Goal: Check status

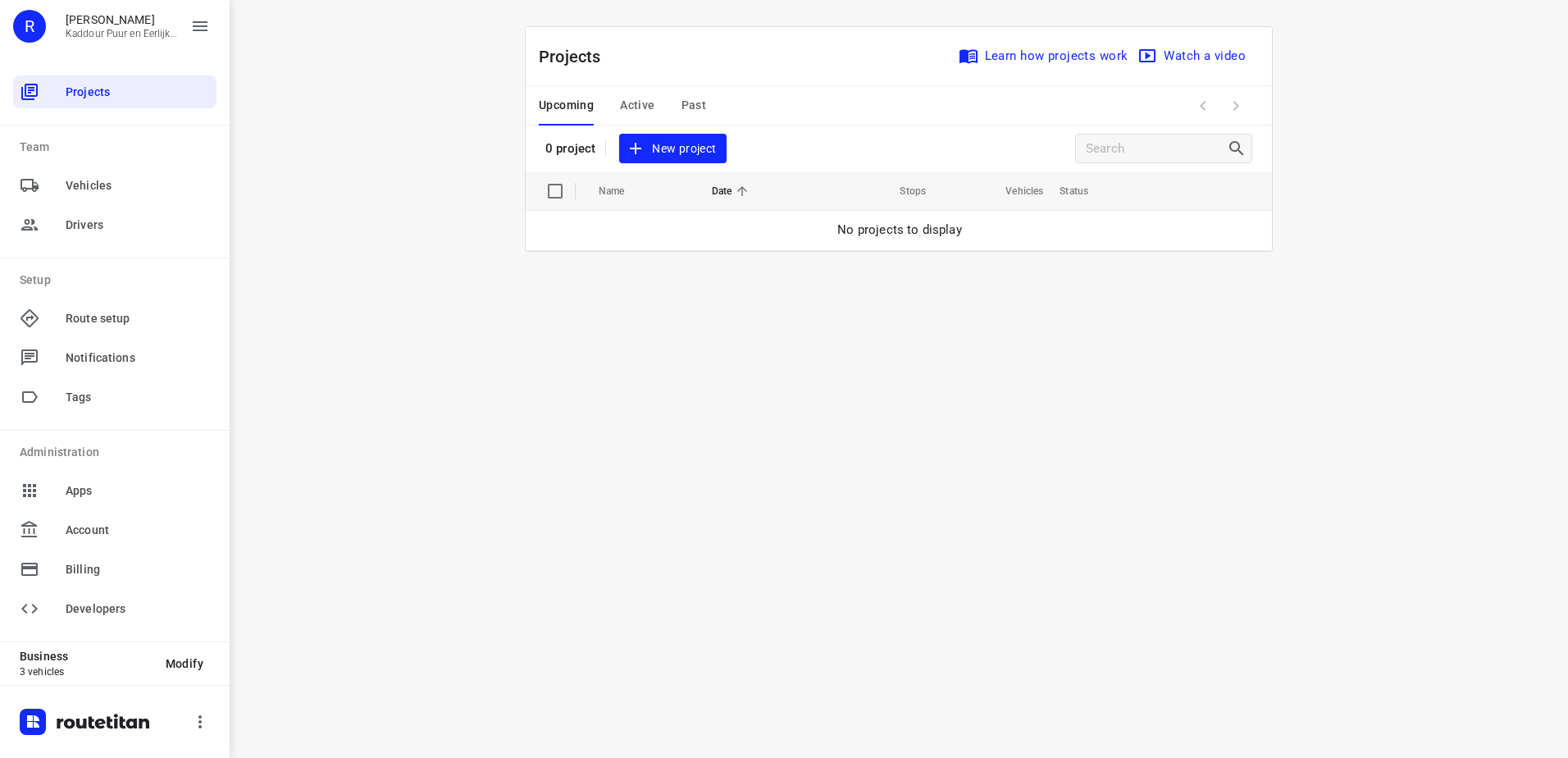
click at [627, 329] on div "i © 2025 Routetitan , © Stadia Maps , © OpenMapTiles © OpenStreetMap contributo…" at bounding box center [898, 379] width 1338 height 758
click at [645, 98] on span "Active" at bounding box center [637, 106] width 34 height 21
click at [575, 109] on span "Upcoming" at bounding box center [566, 106] width 55 height 21
click at [708, 344] on div "i © 2025 Routetitan , © Stadia Maps , © OpenMapTiles © OpenStreetMap contributo…" at bounding box center [898, 379] width 1338 height 758
click at [638, 101] on span "Active" at bounding box center [637, 106] width 34 height 21
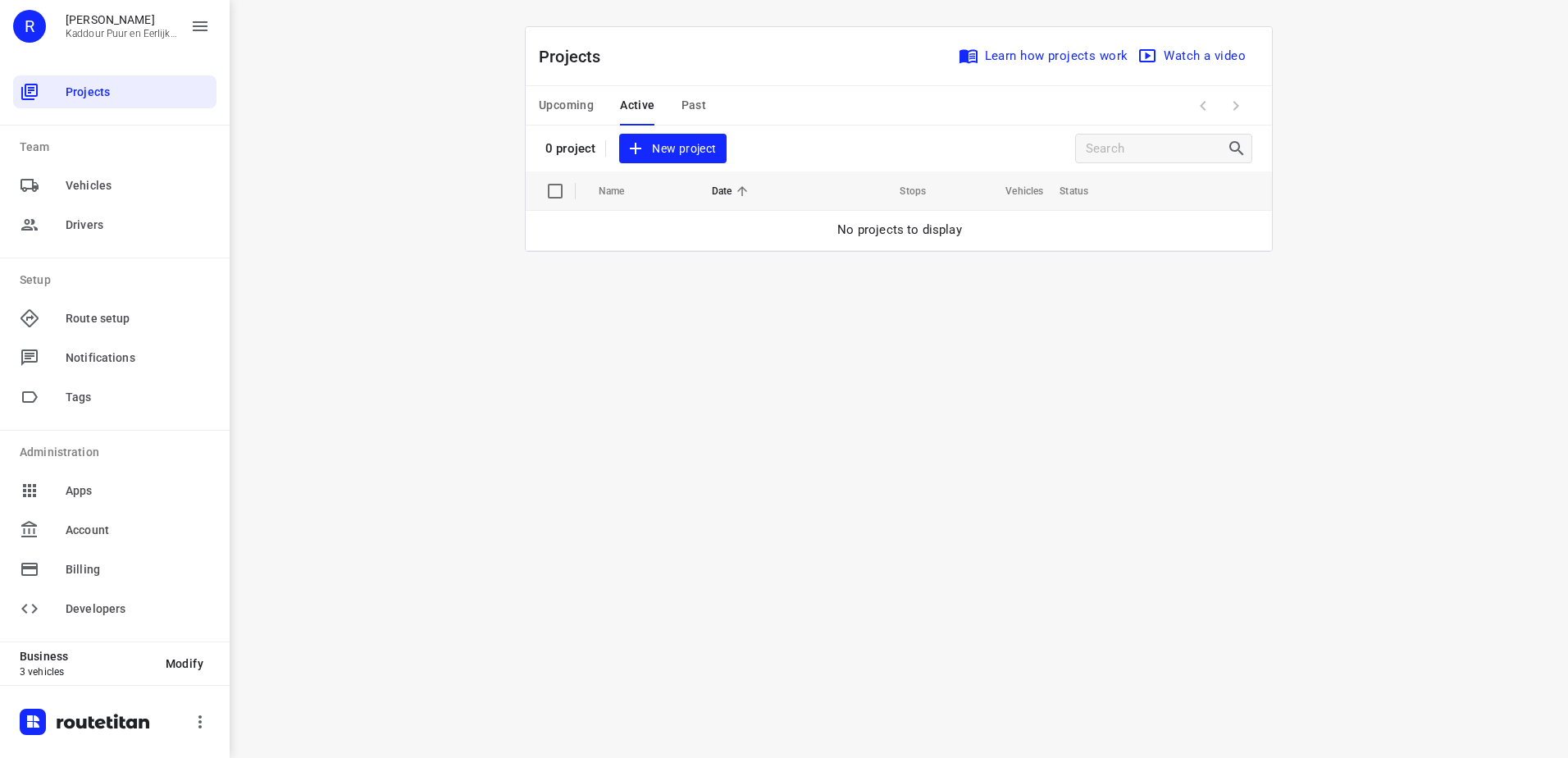
click at [607, 101] on div "Upcoming Active Past" at bounding box center [636, 106] width 194 height 39
click at [593, 105] on span "Upcoming" at bounding box center [566, 106] width 55 height 21
click at [585, 348] on div "i © 2025 Routetitan , © Stadia Maps , © OpenMapTiles © OpenStreetMap contributo…" at bounding box center [898, 379] width 1338 height 758
click at [636, 96] on span "Active" at bounding box center [637, 106] width 34 height 21
click at [591, 102] on span "Upcoming" at bounding box center [566, 106] width 55 height 21
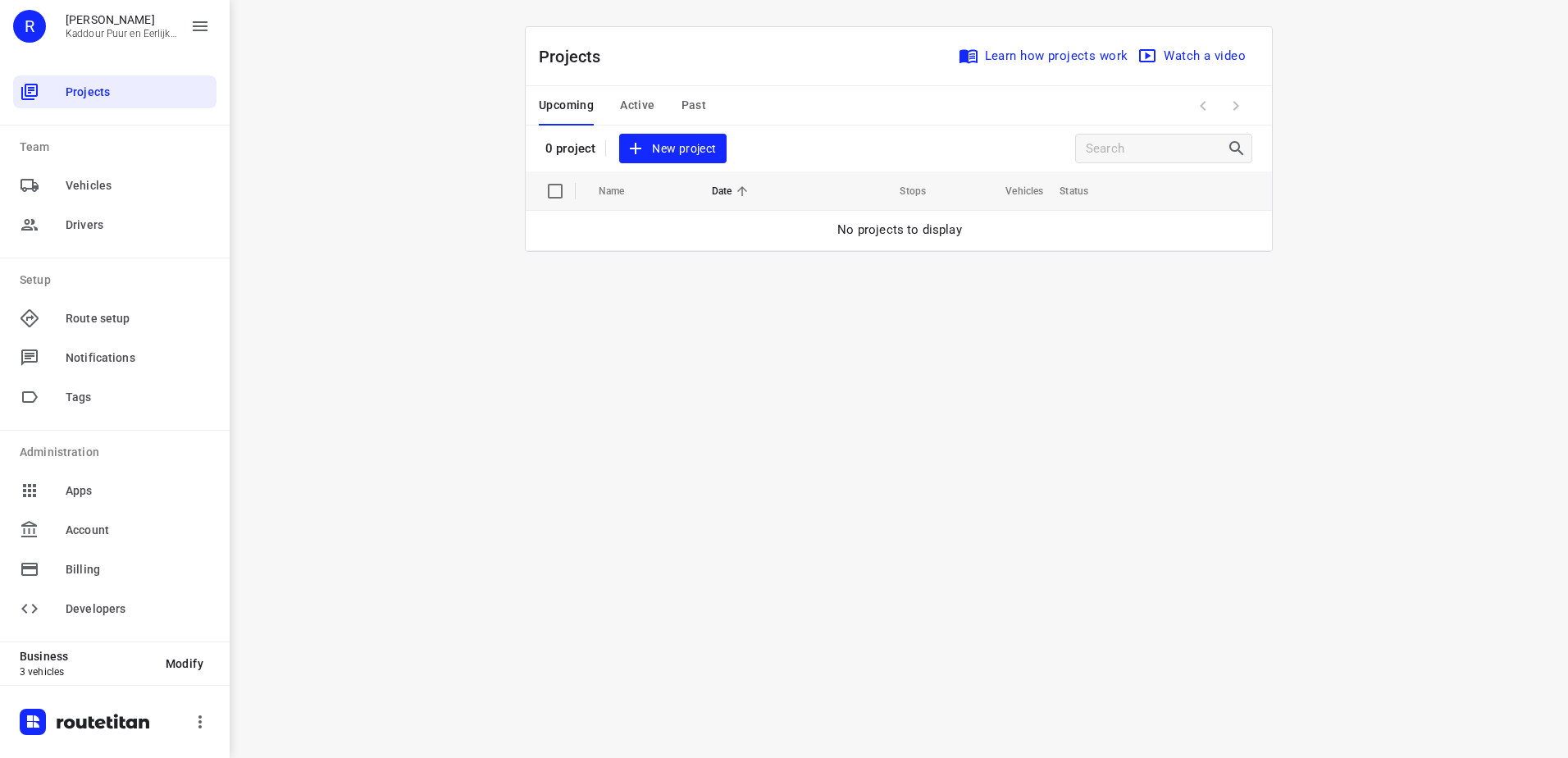
click at [637, 90] on button "Active" at bounding box center [637, 106] width 34 height 39
click at [597, 114] on div "Upcoming Active Past" at bounding box center [636, 106] width 194 height 39
click at [593, 114] on div "Upcoming Active Past" at bounding box center [636, 106] width 194 height 39
click at [591, 114] on span "Upcoming" at bounding box center [566, 106] width 55 height 21
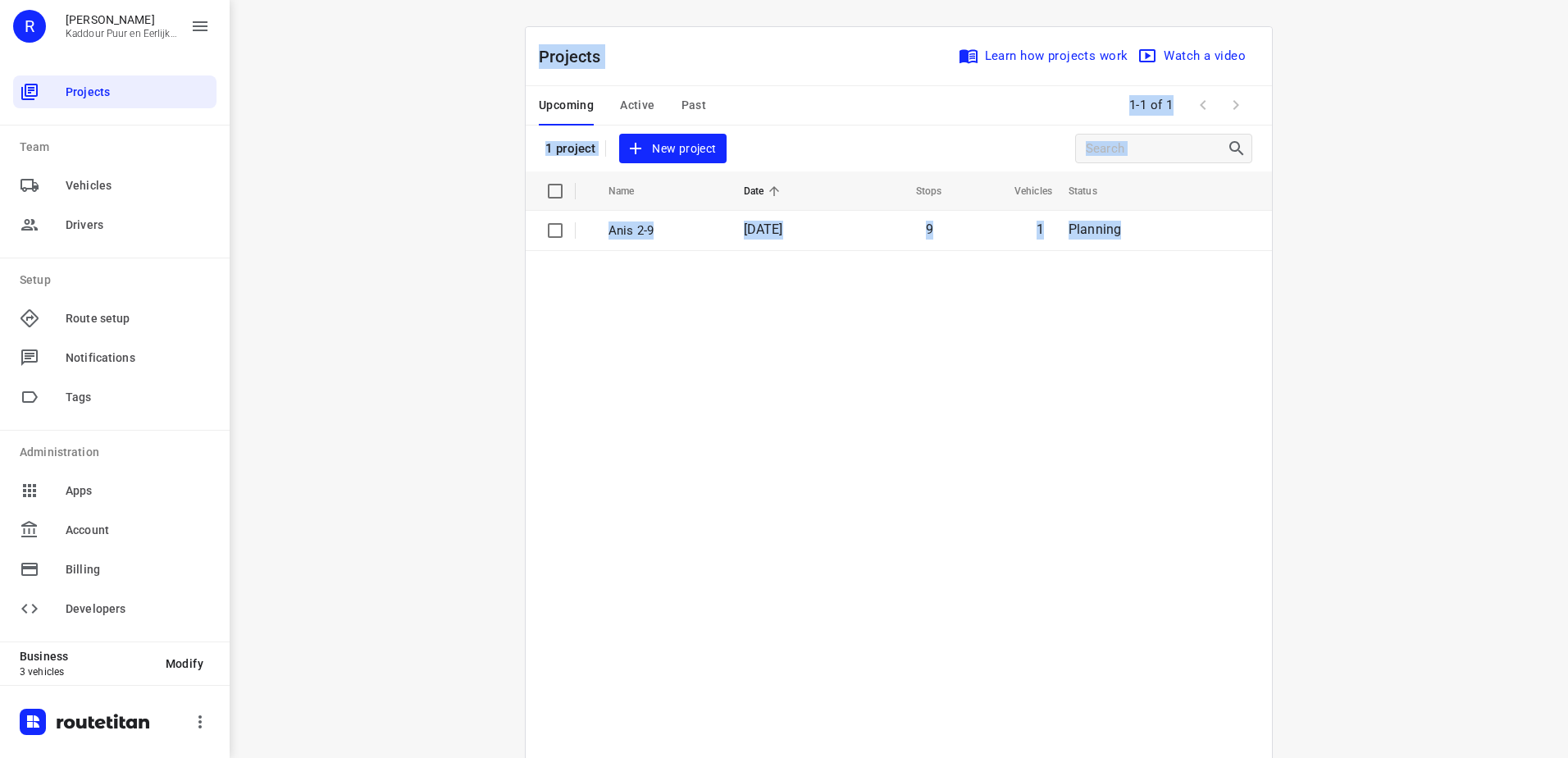
click at [985, 401] on table "Name Date Stops Vehicles Status Anis 2-9 02 Sep 2025 9 1 Planning" at bounding box center [899, 505] width 747 height 669
click at [833, 304] on table "Name Date Stops Vehicles Status Anis 2-9 02 Sep 2025 9 1 Planning" at bounding box center [899, 505] width 747 height 669
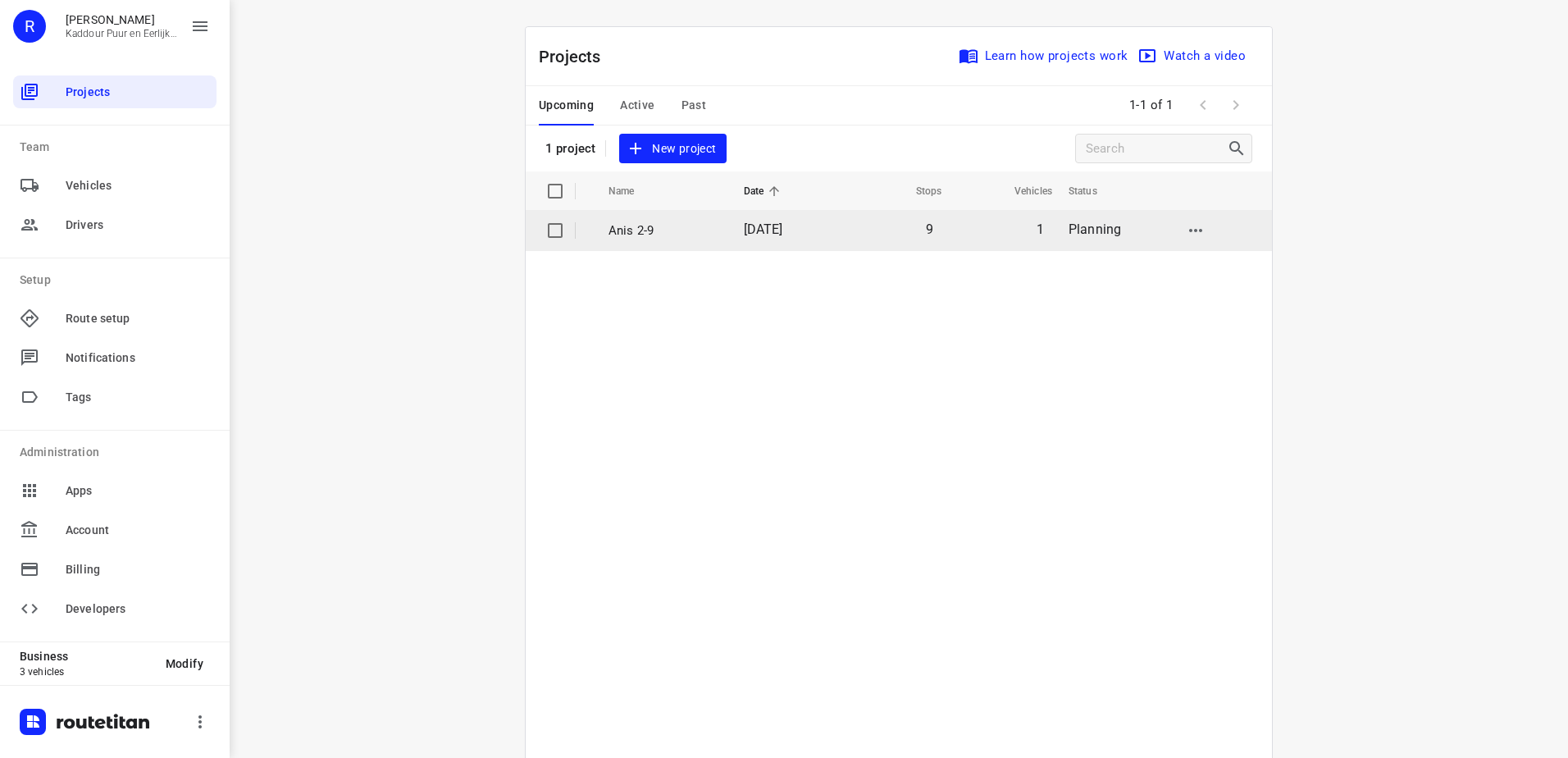
click at [753, 221] on td "[DATE]" at bounding box center [784, 230] width 107 height 39
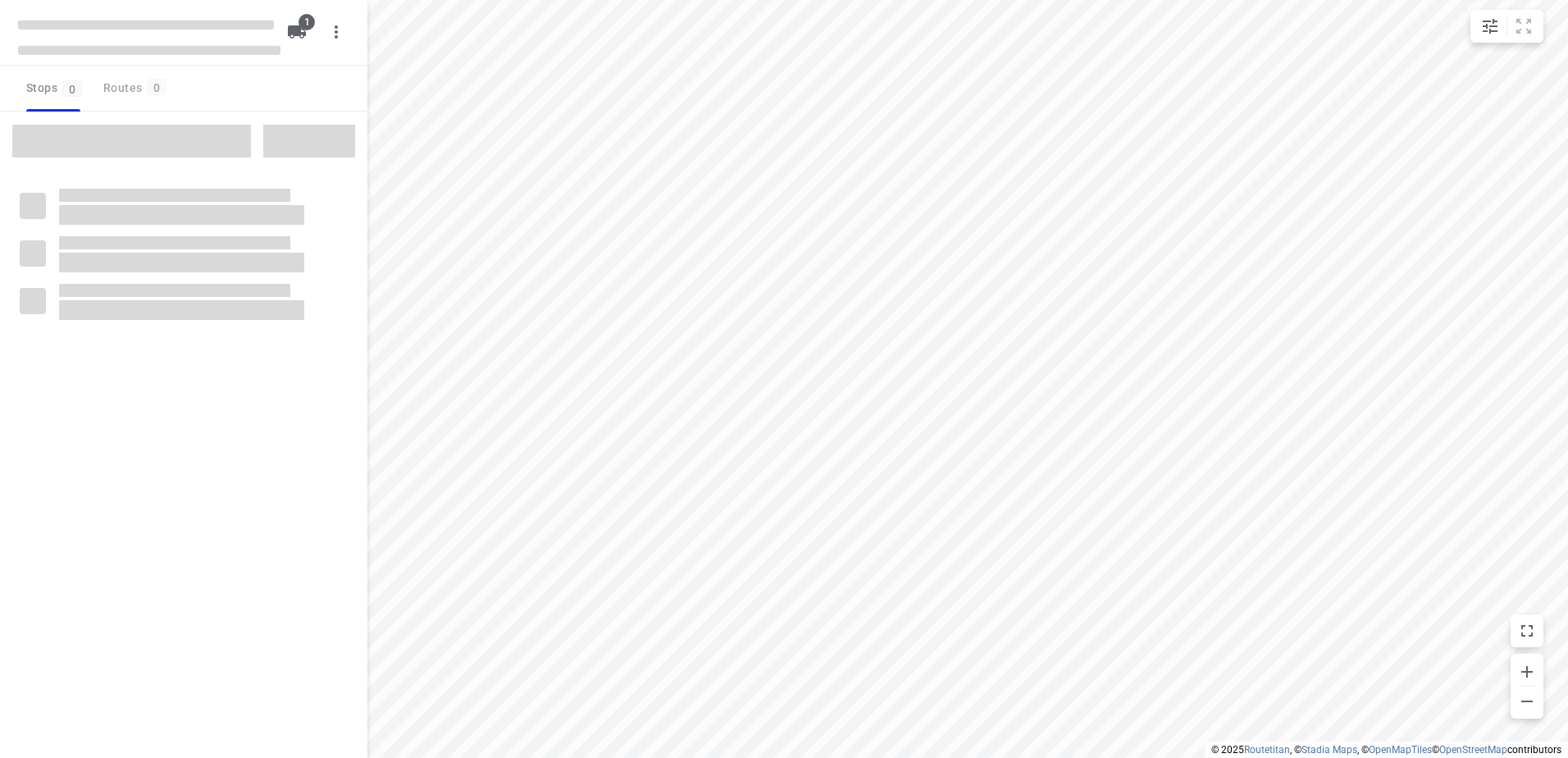
type input "distance"
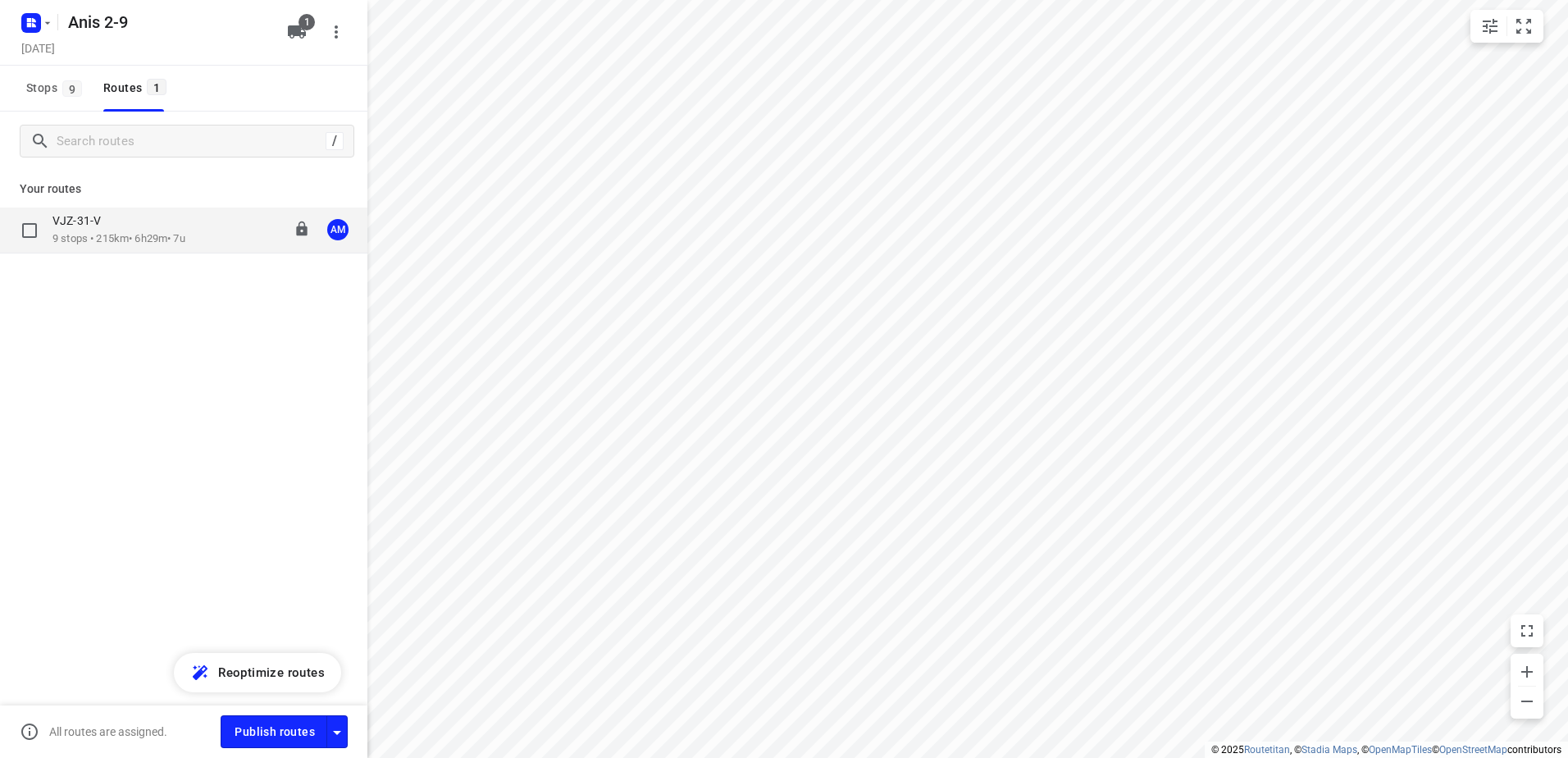
click at [153, 250] on div "VJZ-31-V 9 stops • 215km • 6h29m • 7u 10:30-16:59 AM" at bounding box center [183, 230] width 367 height 46
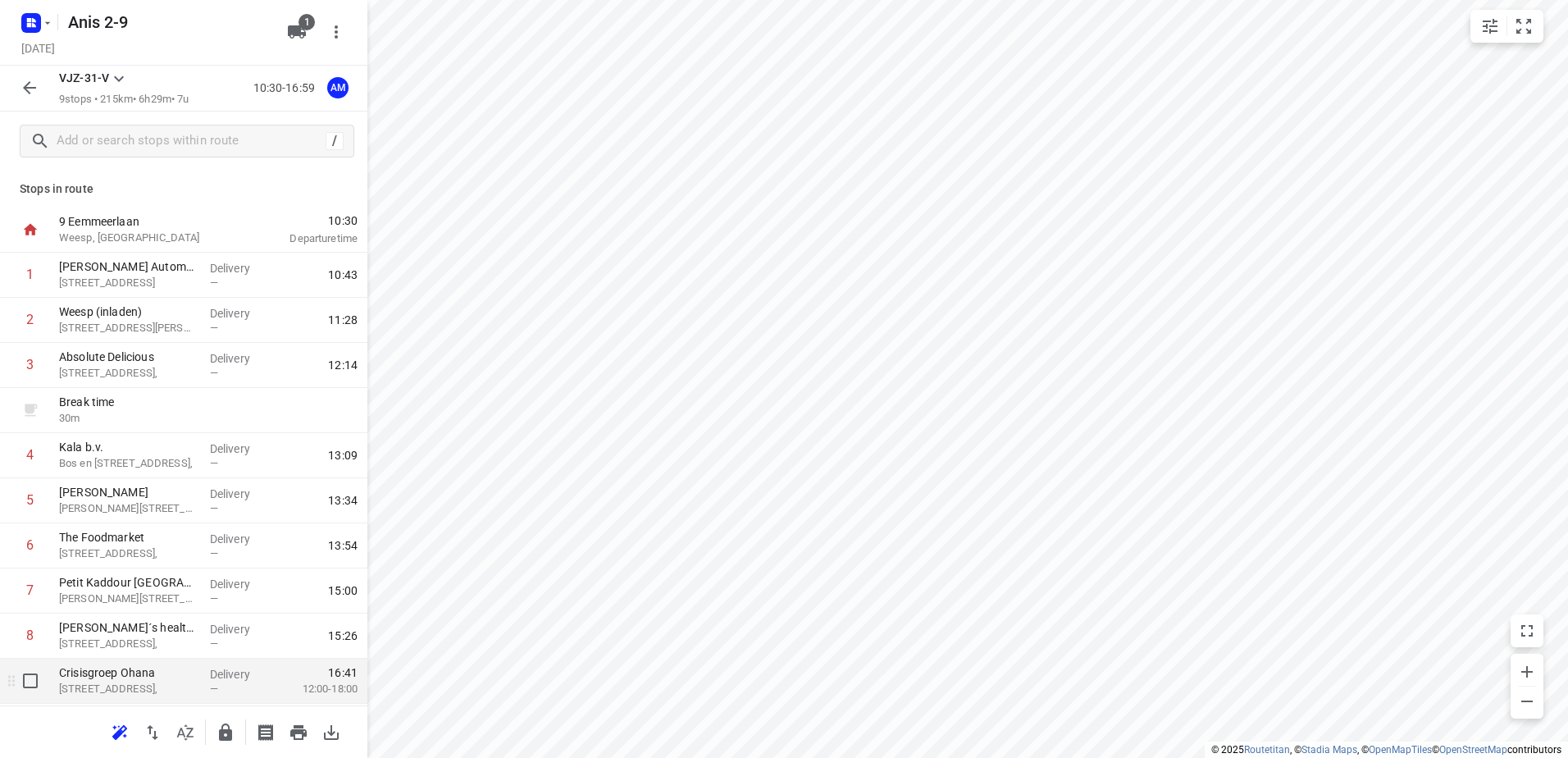
scroll to position [44, 0]
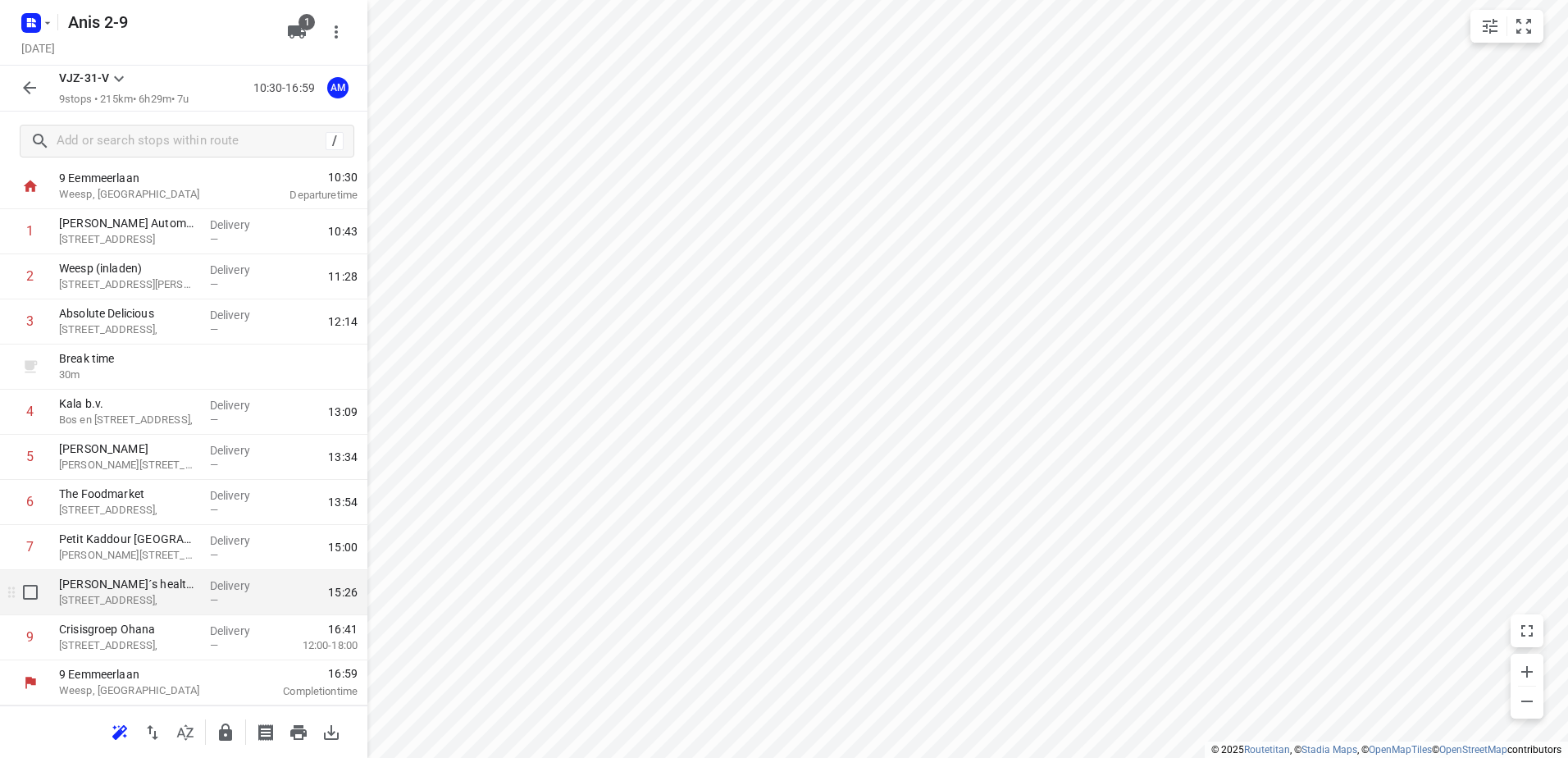
click at [214, 601] on div "—" at bounding box center [241, 600] width 61 height 12
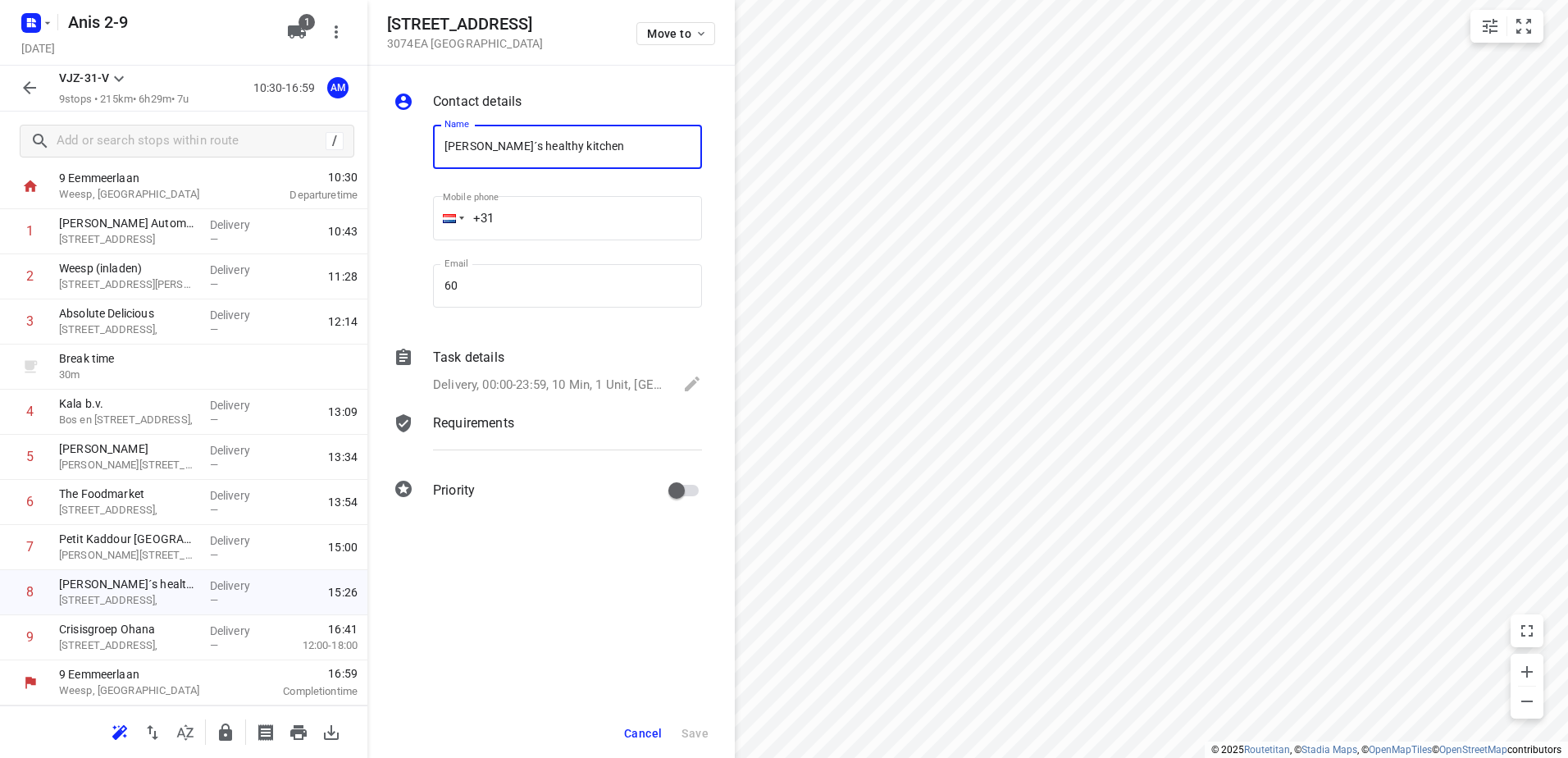
click at [33, 73] on button "button" at bounding box center [30, 88] width 33 height 33
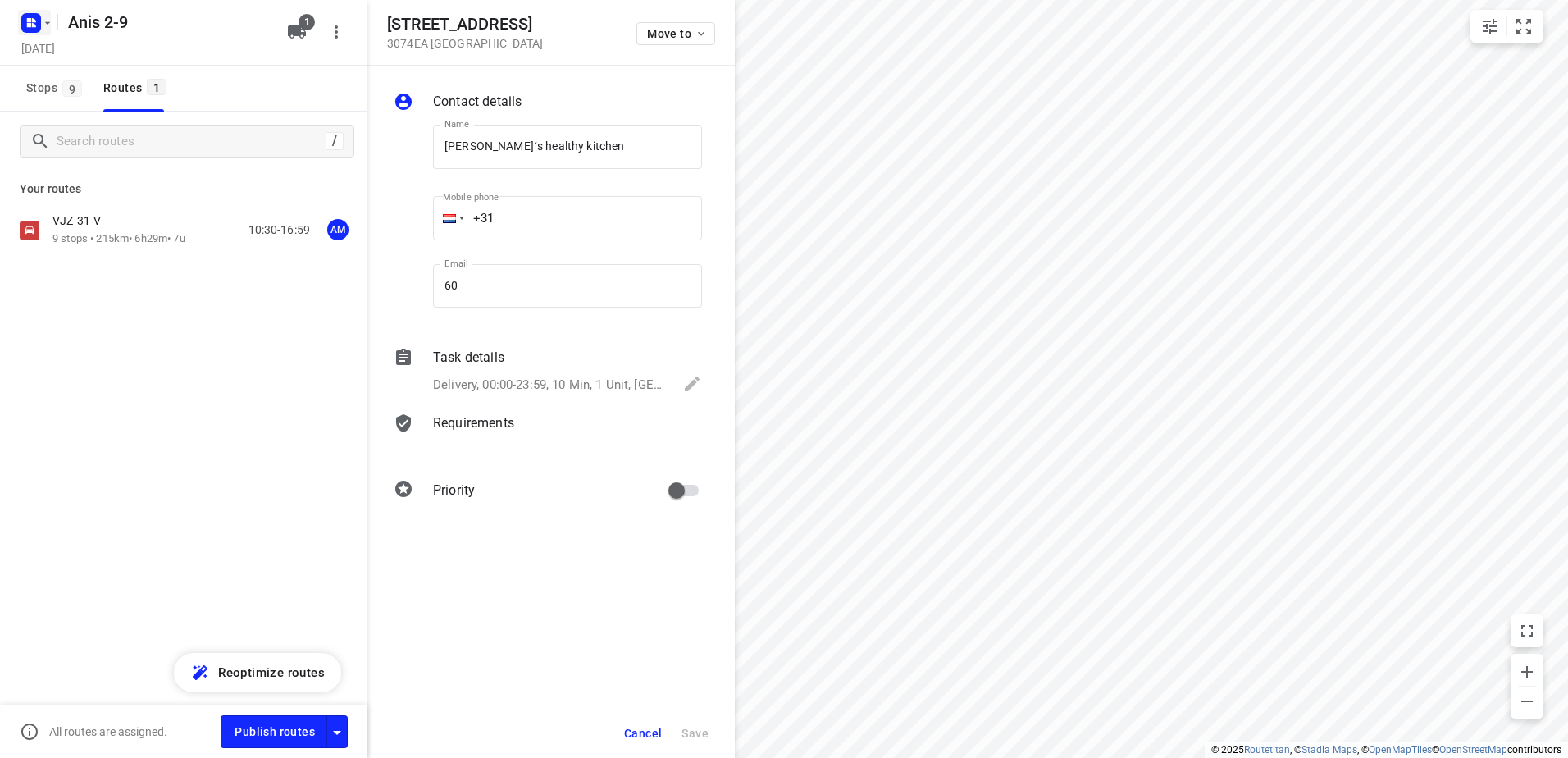
click at [38, 32] on icon "button" at bounding box center [31, 23] width 26 height 26
click at [138, 59] on p "Back to projects" at bounding box center [100, 58] width 92 height 19
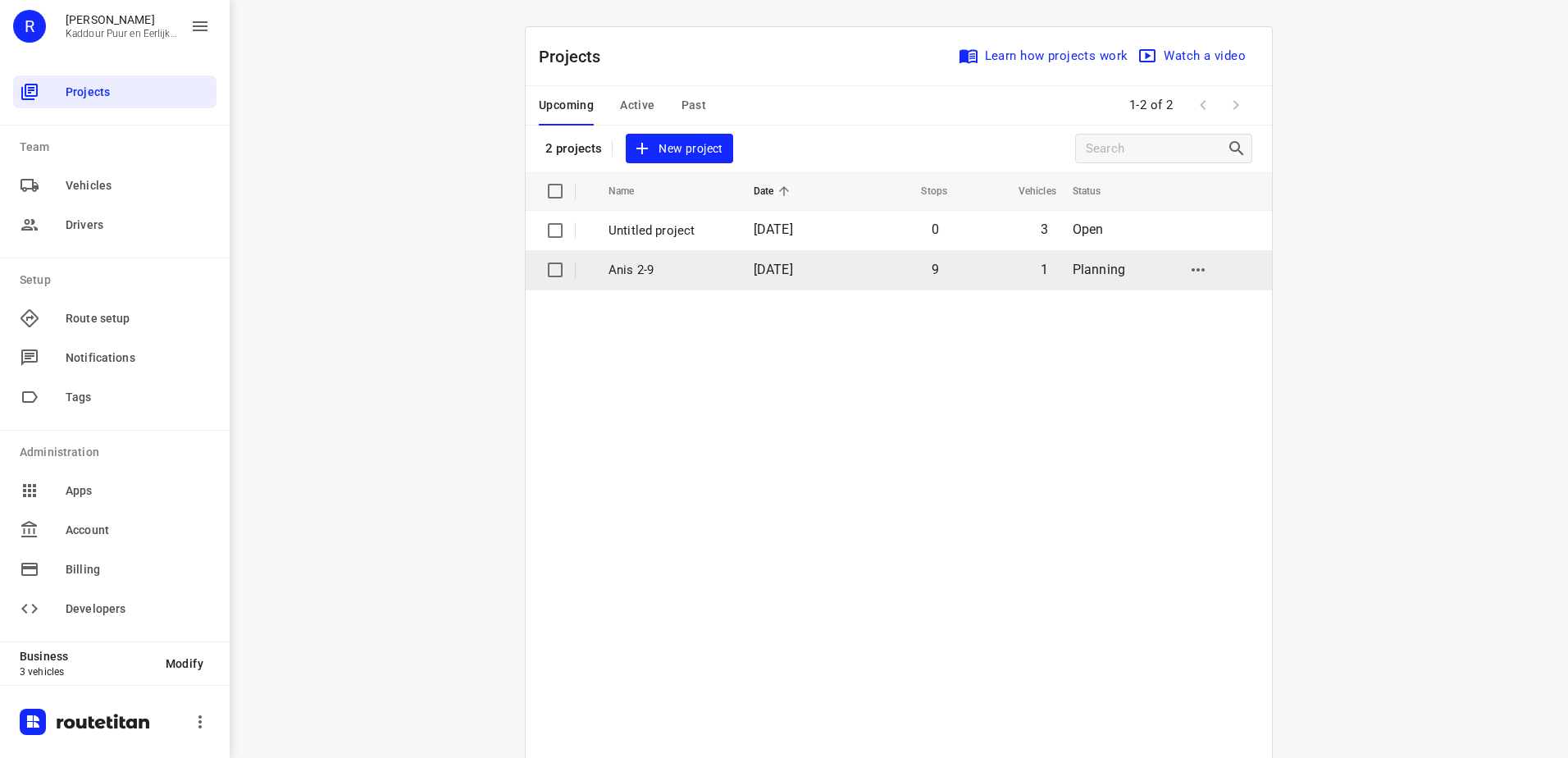
click at [706, 264] on p "Anis 2-9" at bounding box center [669, 270] width 120 height 19
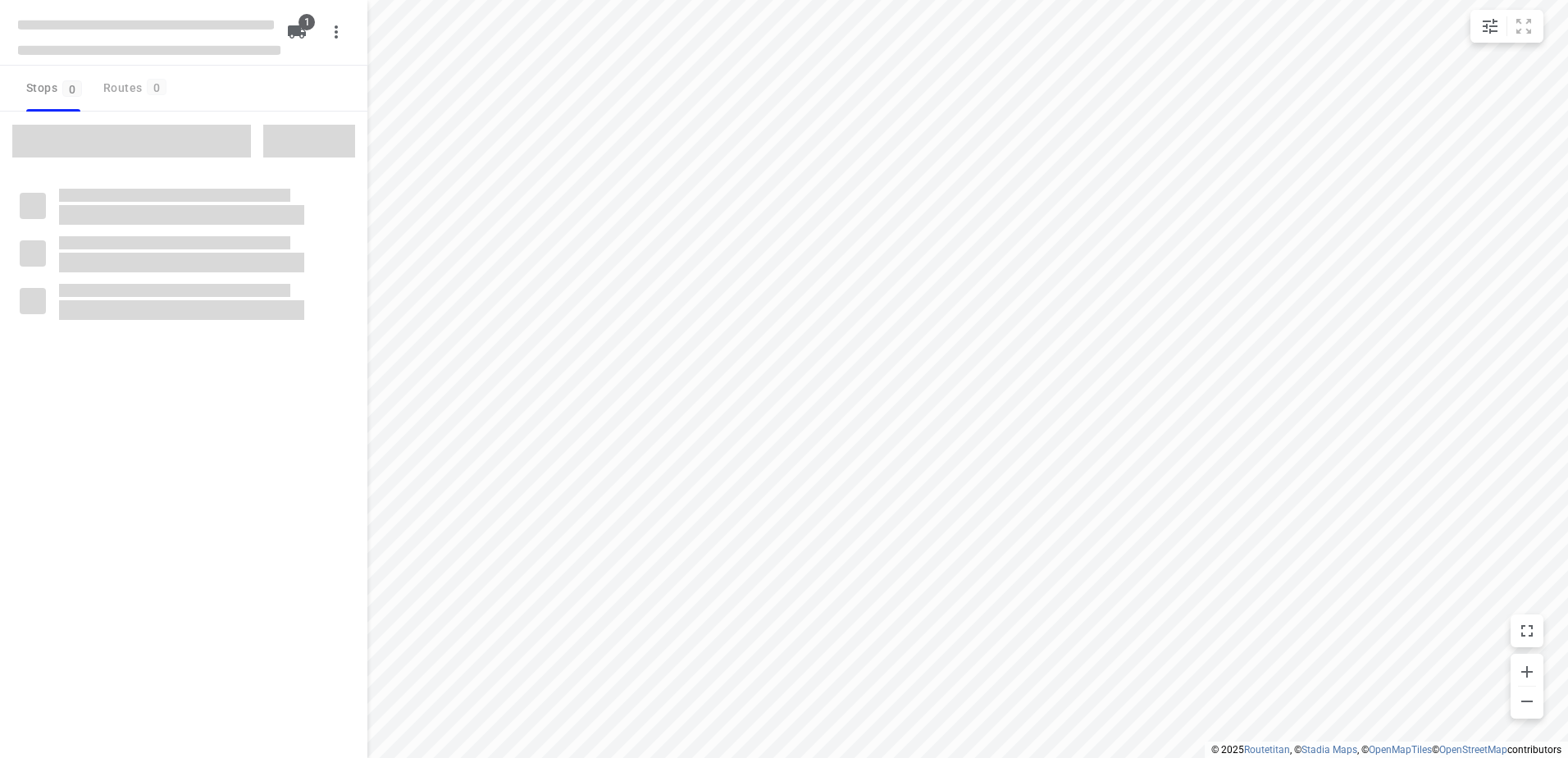
type input "distance"
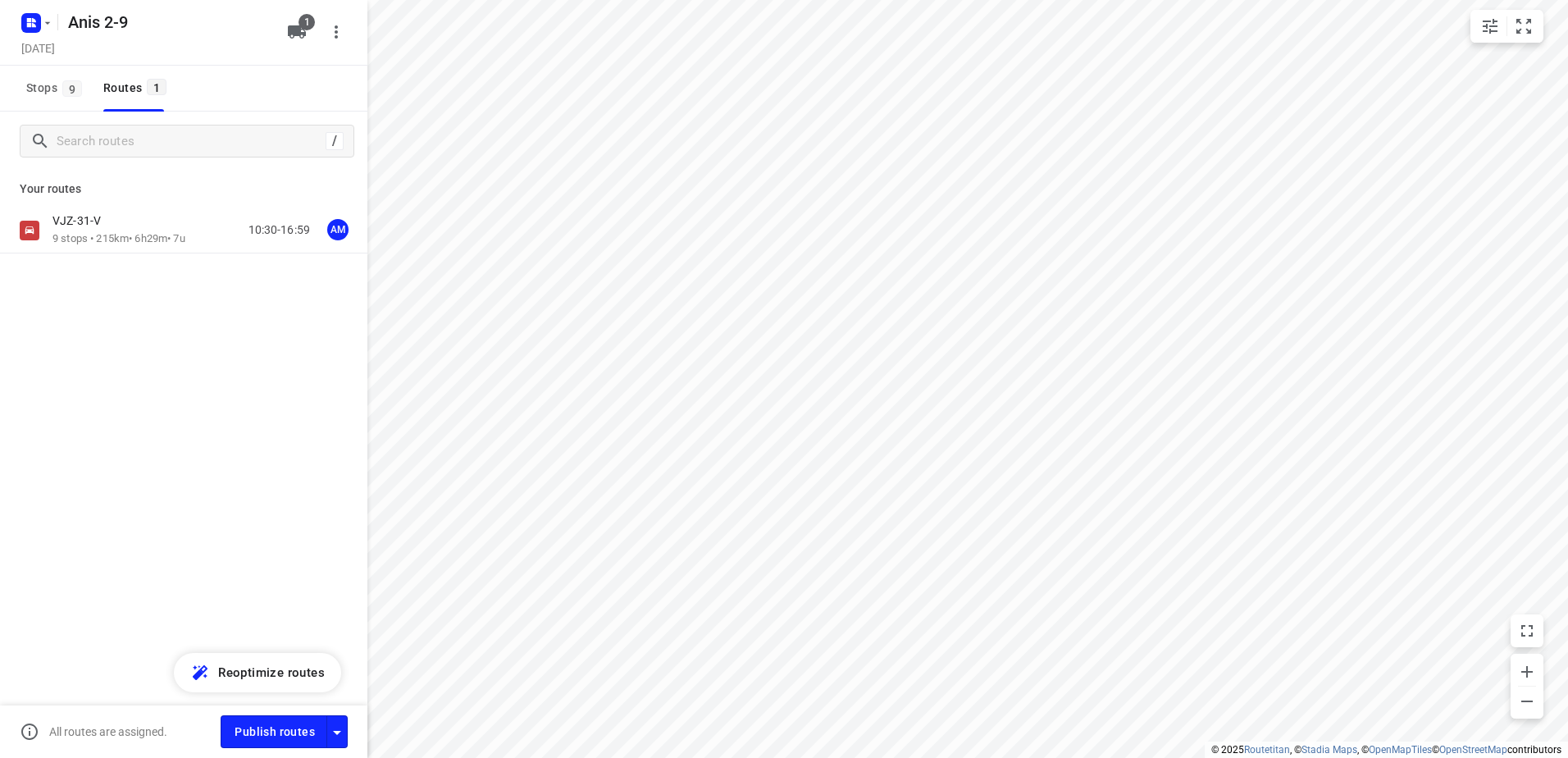
click at [126, 218] on div "VJZ-31-V" at bounding box center [119, 222] width 133 height 18
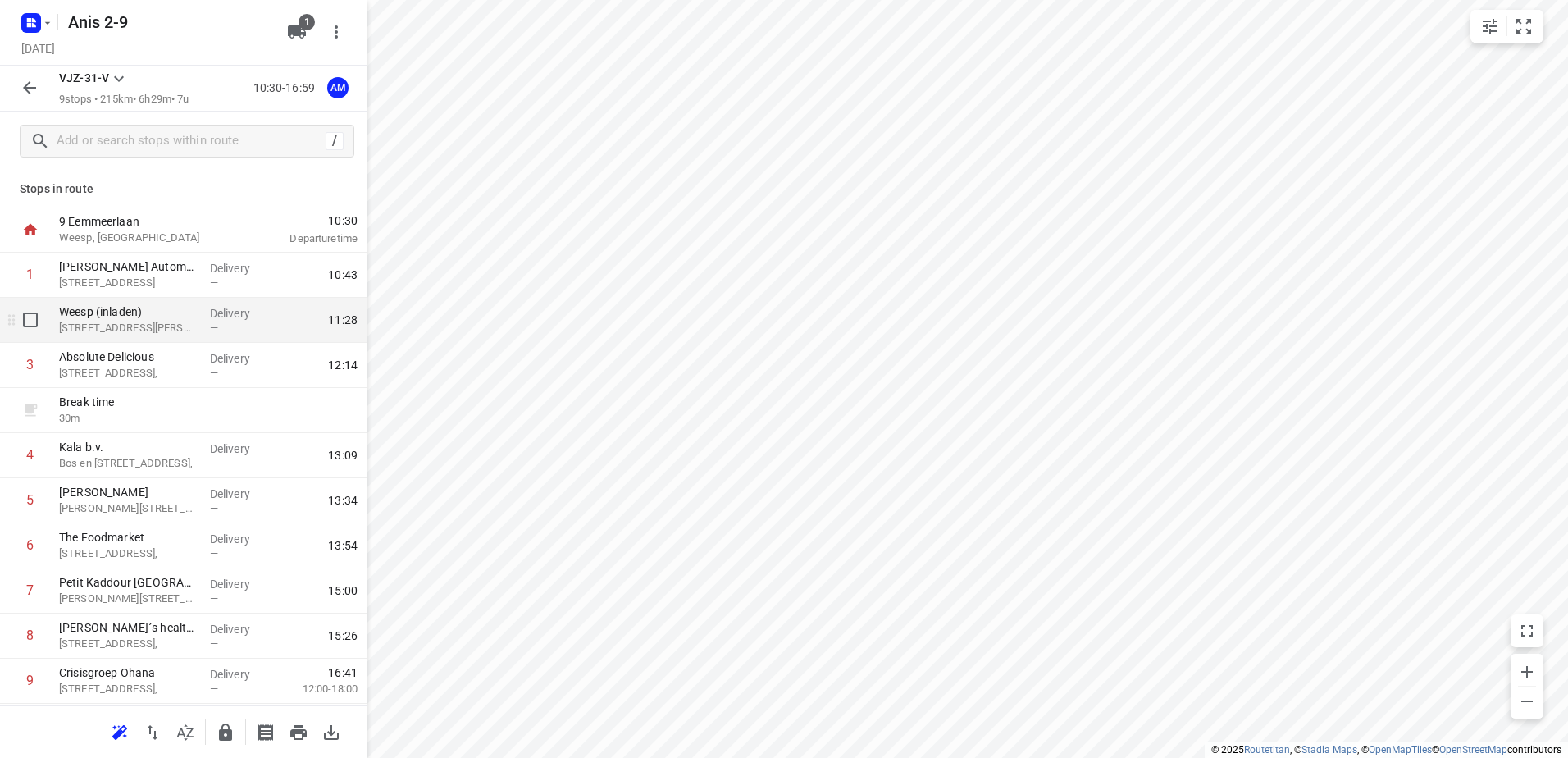
click at [137, 331] on p "[STREET_ADDRESS][PERSON_NAME]" at bounding box center [128, 328] width 138 height 17
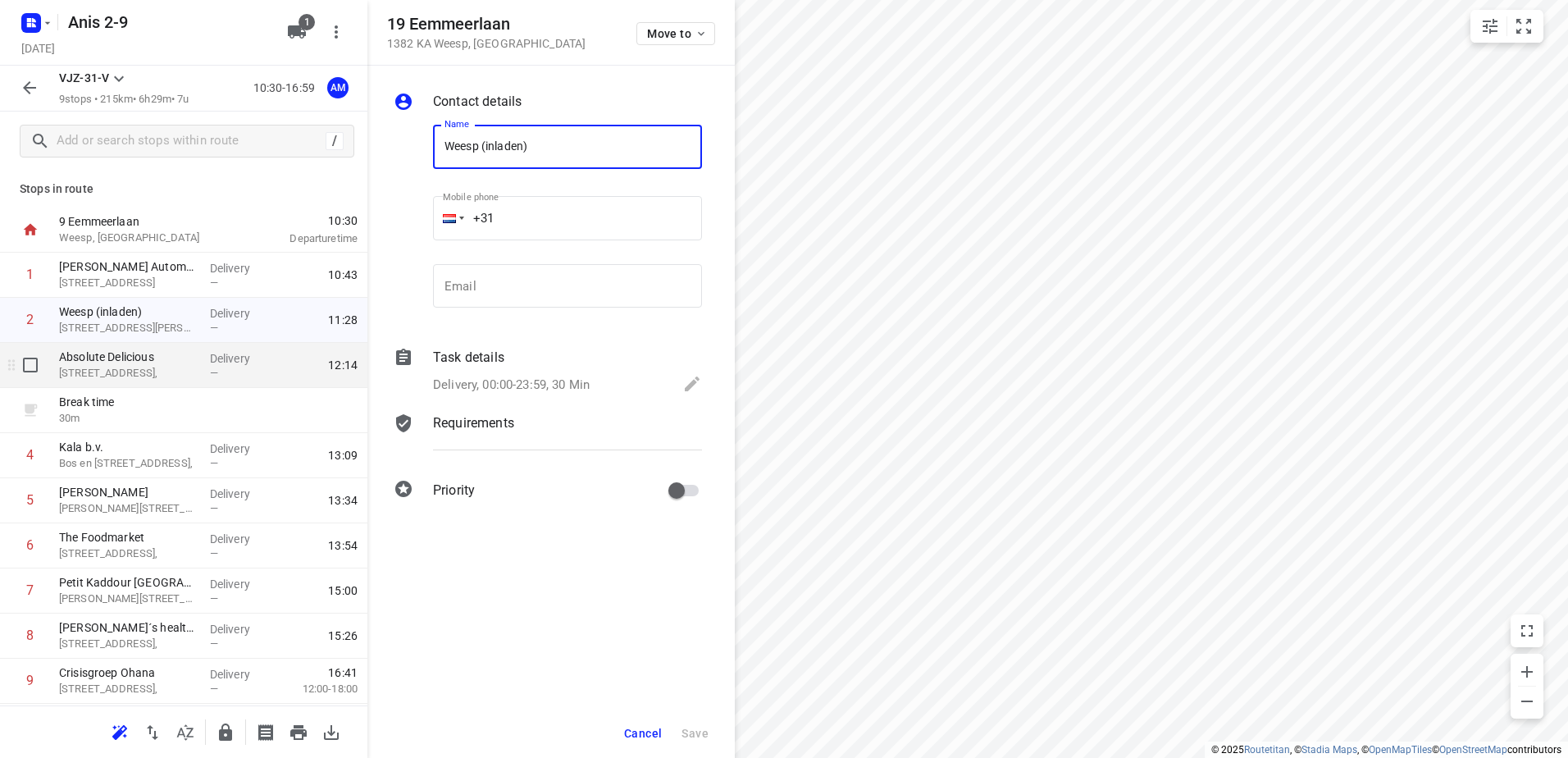
click at [166, 380] on div "Absolute Delicious Molenkade 46," at bounding box center [127, 365] width 151 height 45
click at [35, 86] on icon "button" at bounding box center [30, 87] width 20 height 20
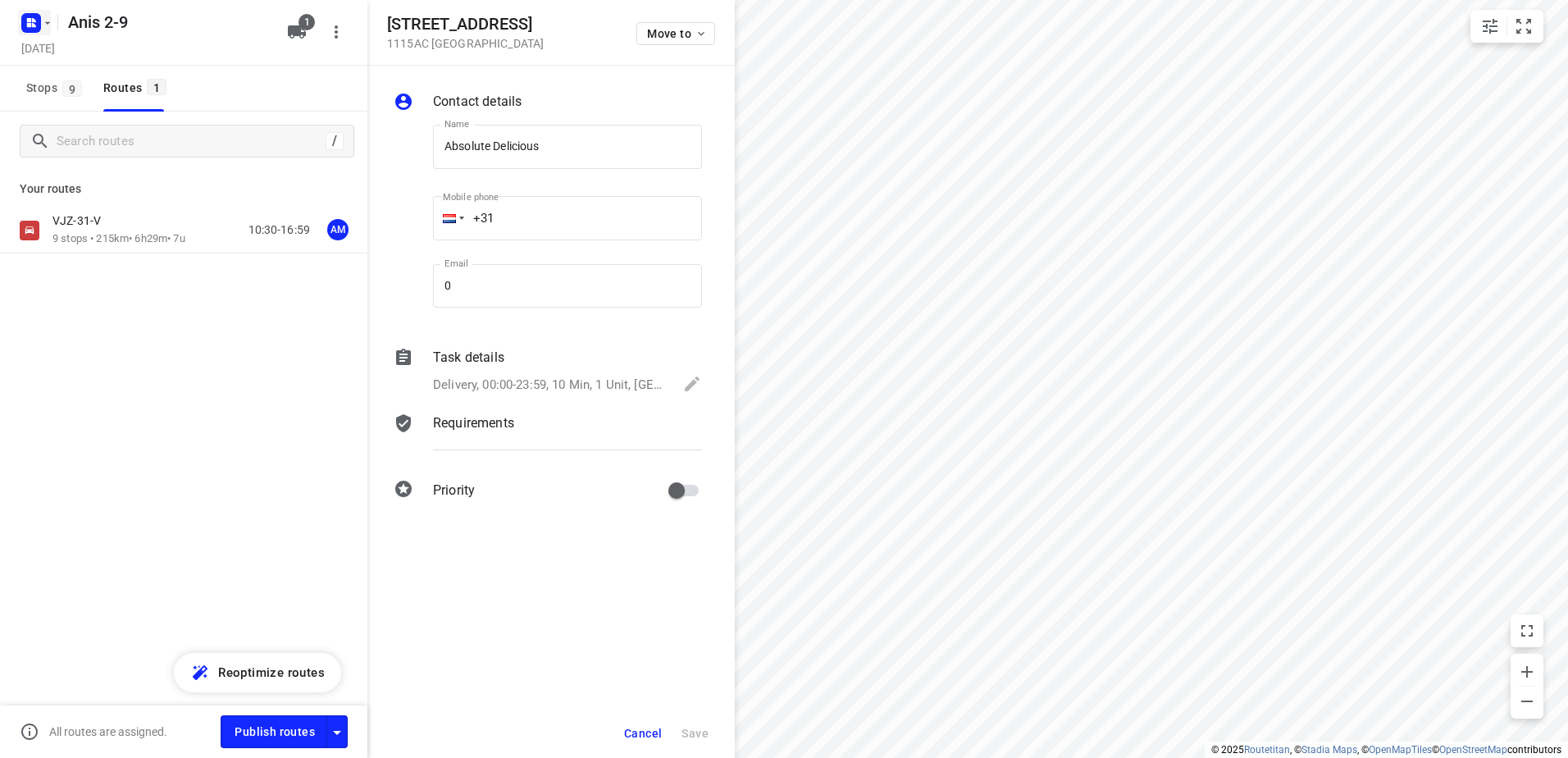
click at [48, 20] on icon "button" at bounding box center [47, 23] width 13 height 13
click at [109, 62] on p "Back to projects" at bounding box center [100, 58] width 92 height 19
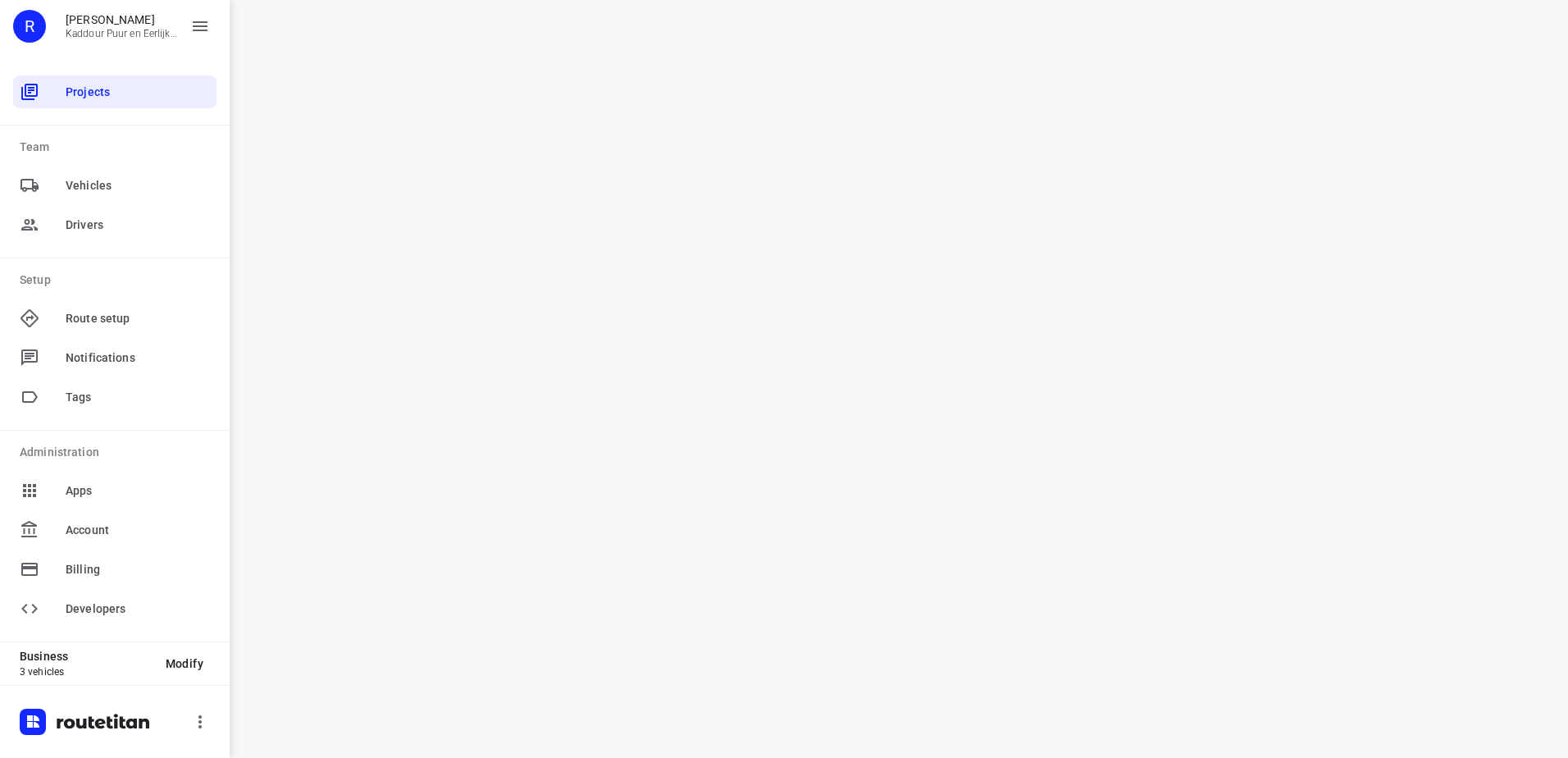
click at [493, 188] on div "i © 2025 Routetitan , © Stadia Maps , © OpenMapTiles © OpenStreetMap contributo…" at bounding box center [898, 379] width 1338 height 758
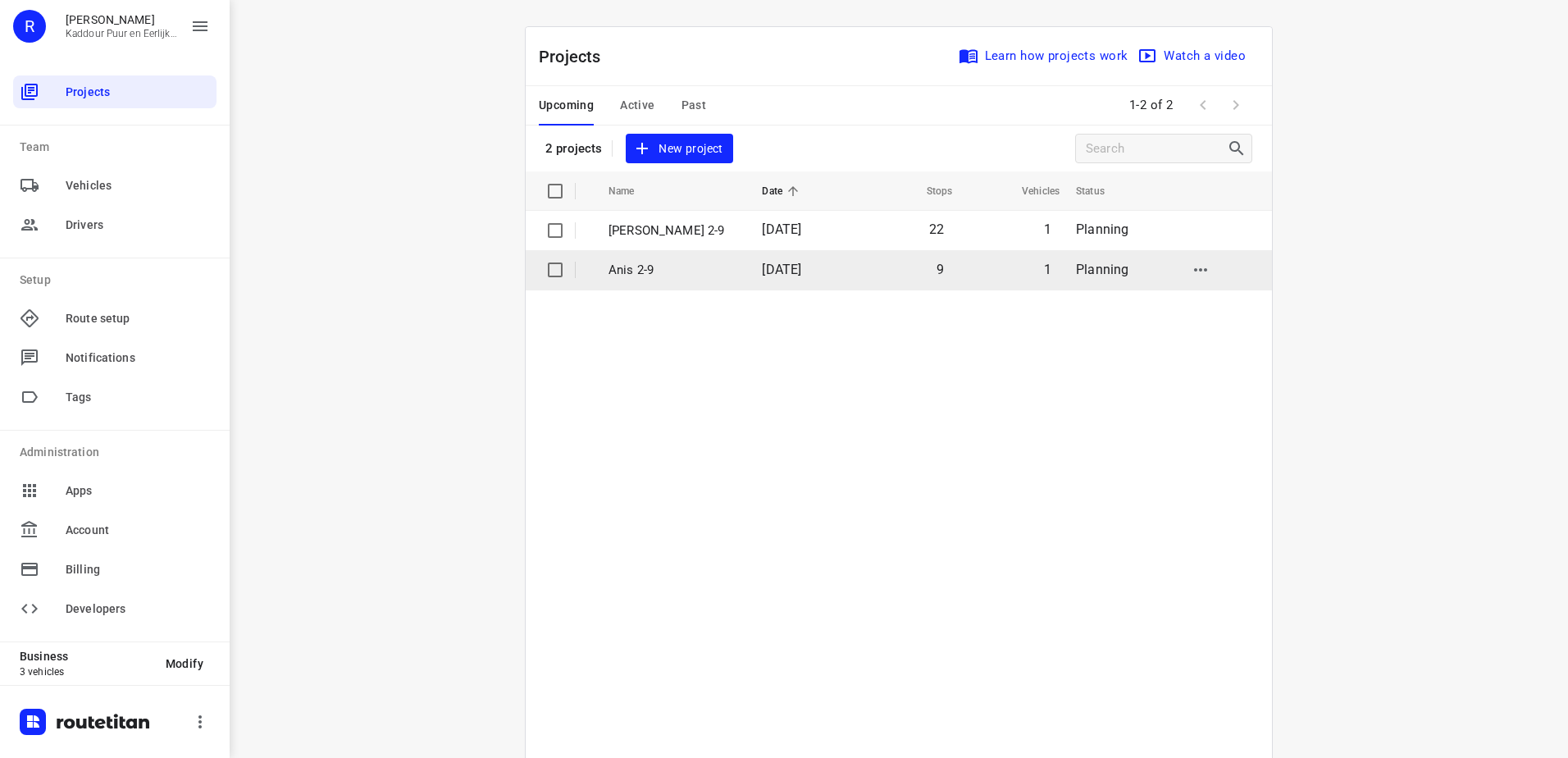
click at [761, 268] on span "[DATE]" at bounding box center [781, 270] width 39 height 16
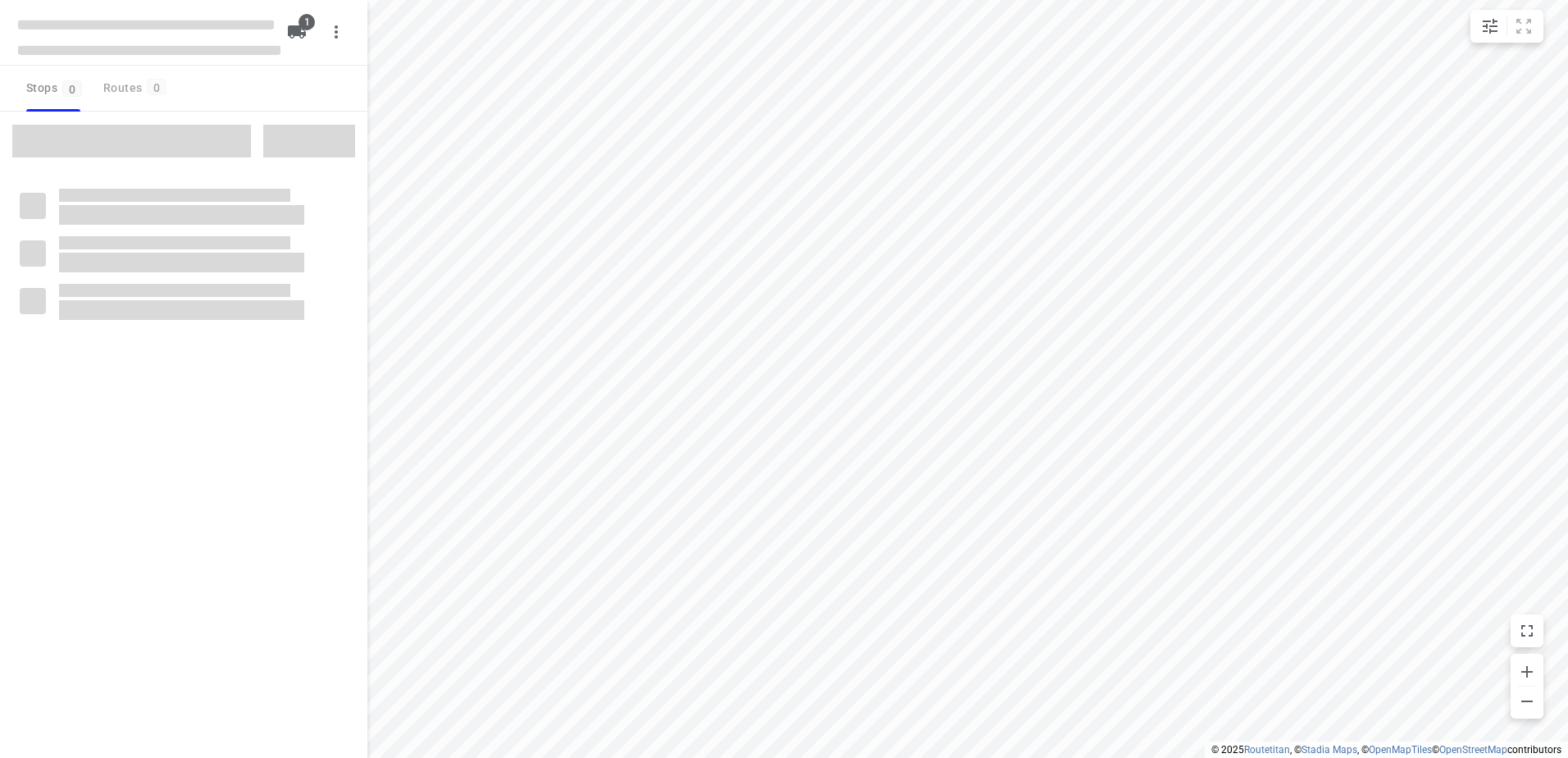
type input "distance"
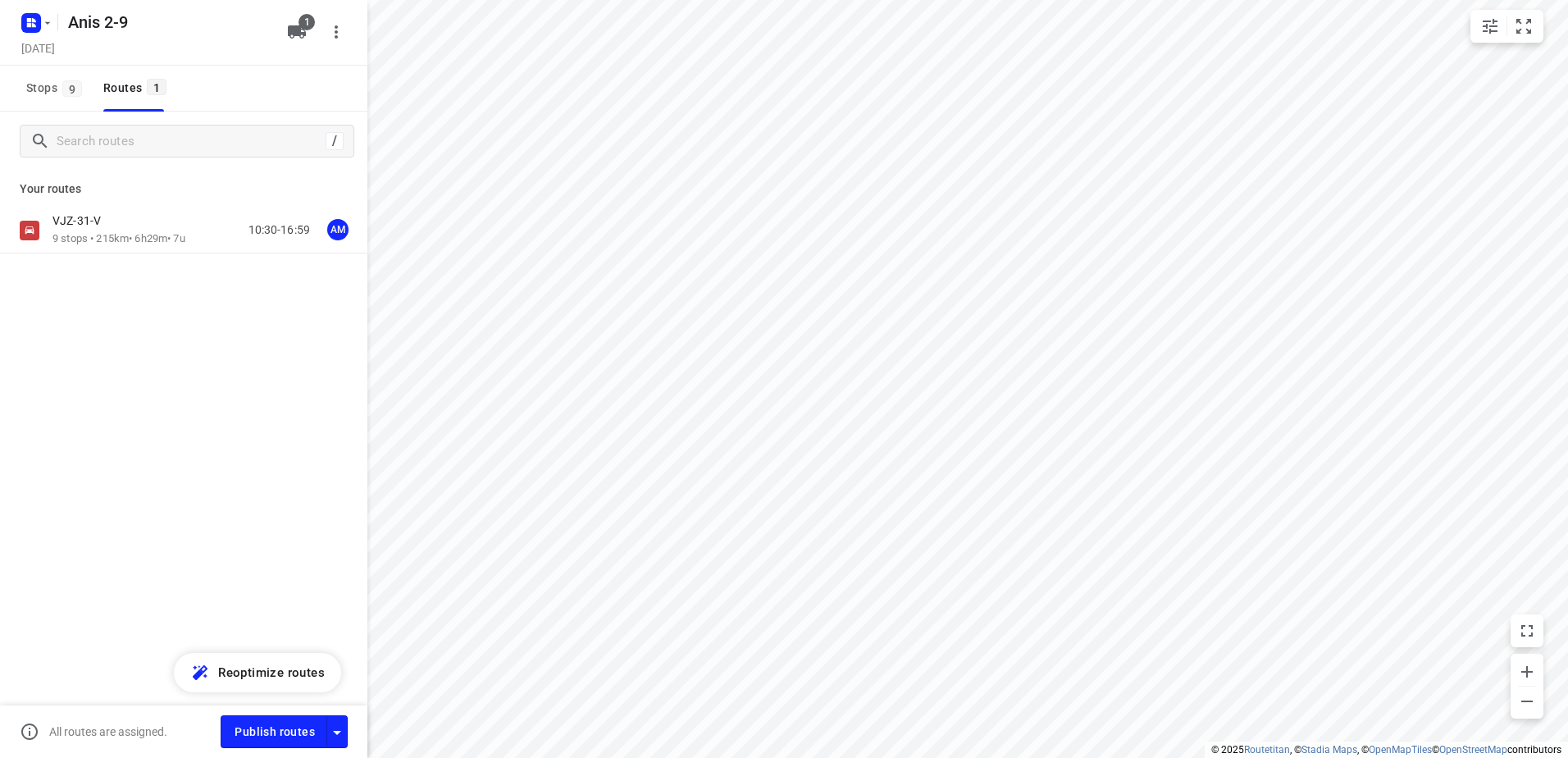
click at [134, 226] on div "VJZ-31-V" at bounding box center [119, 222] width 133 height 18
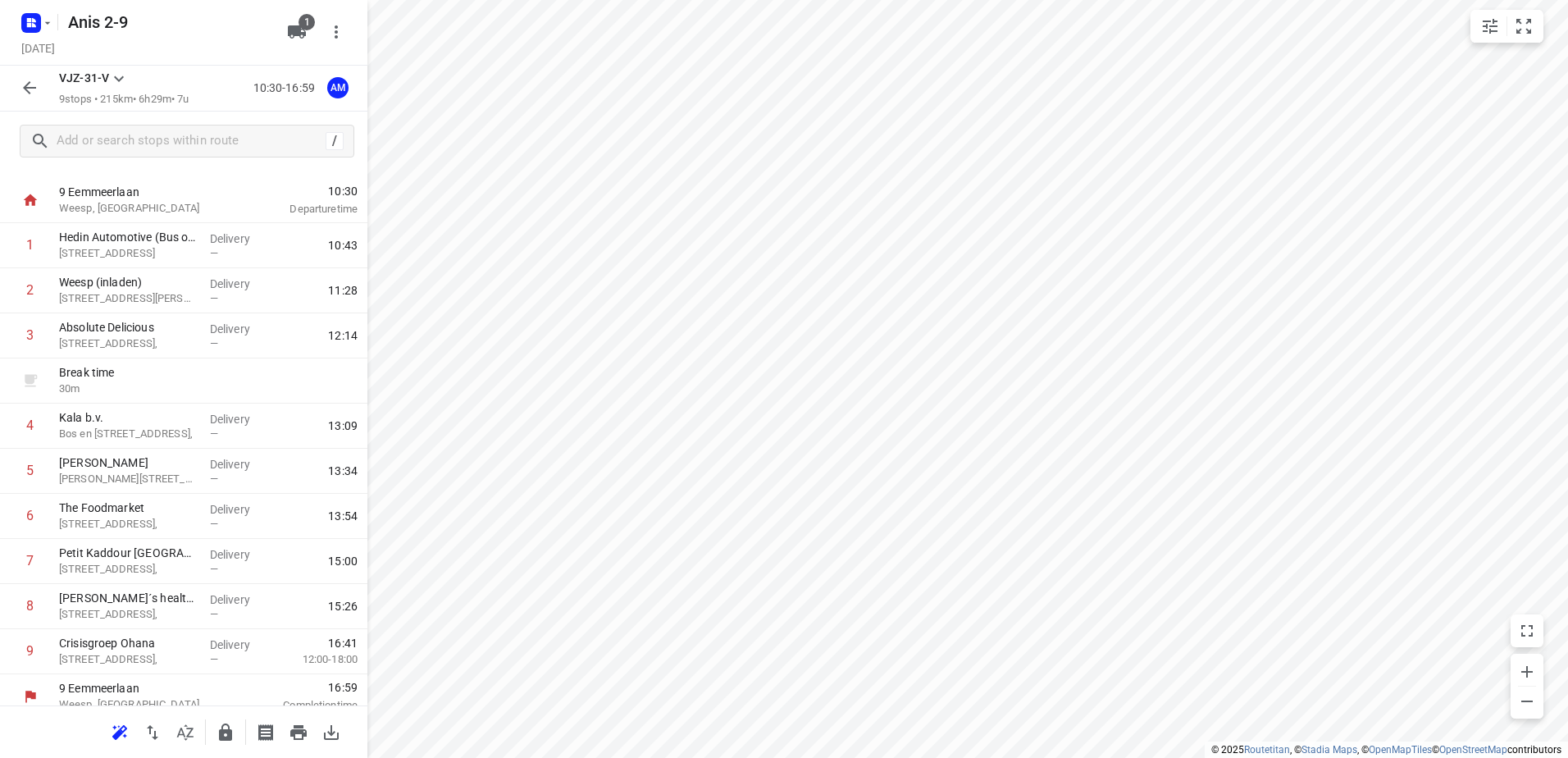
scroll to position [44, 0]
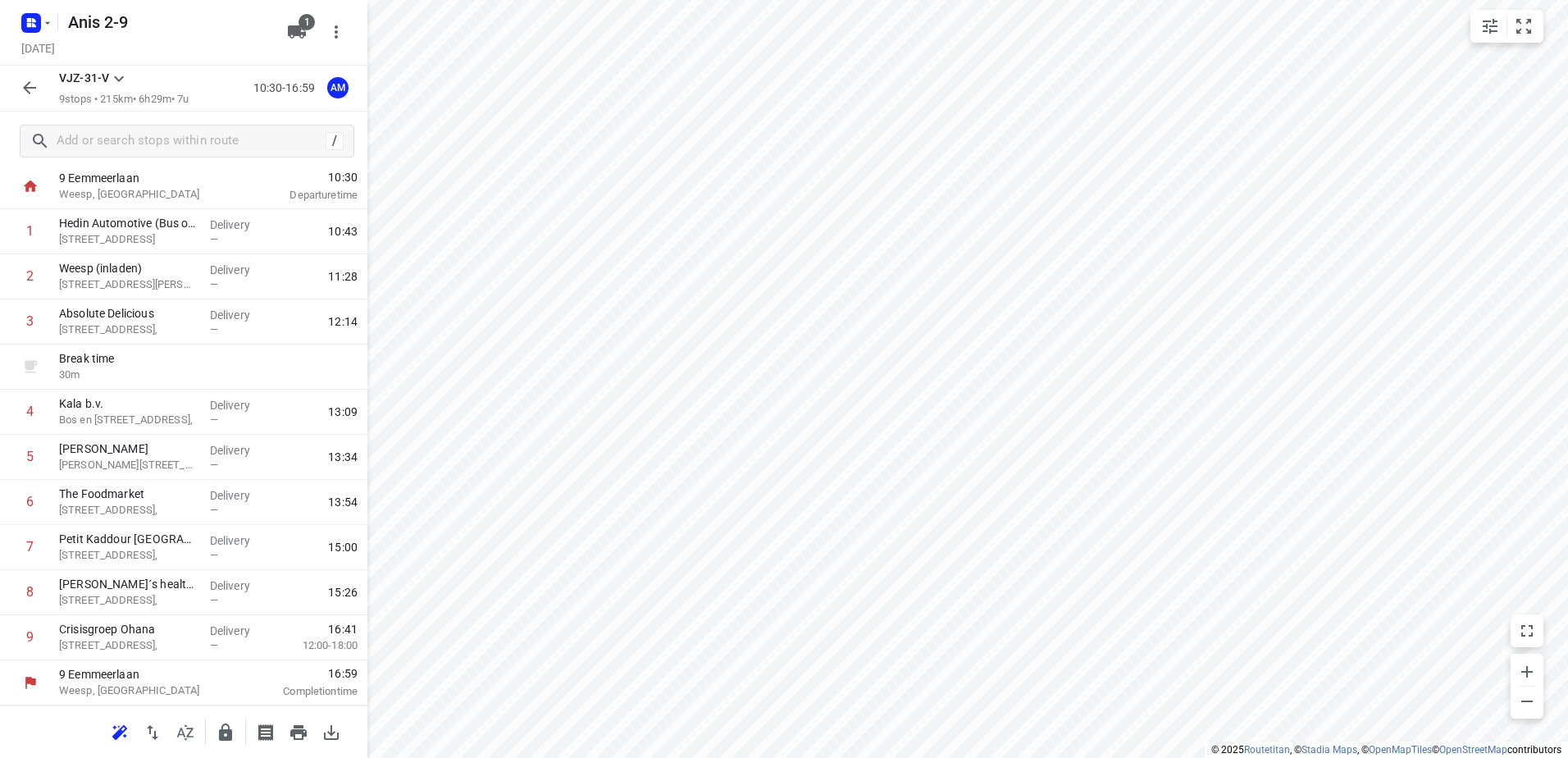
click at [17, 93] on button "button" at bounding box center [30, 88] width 33 height 33
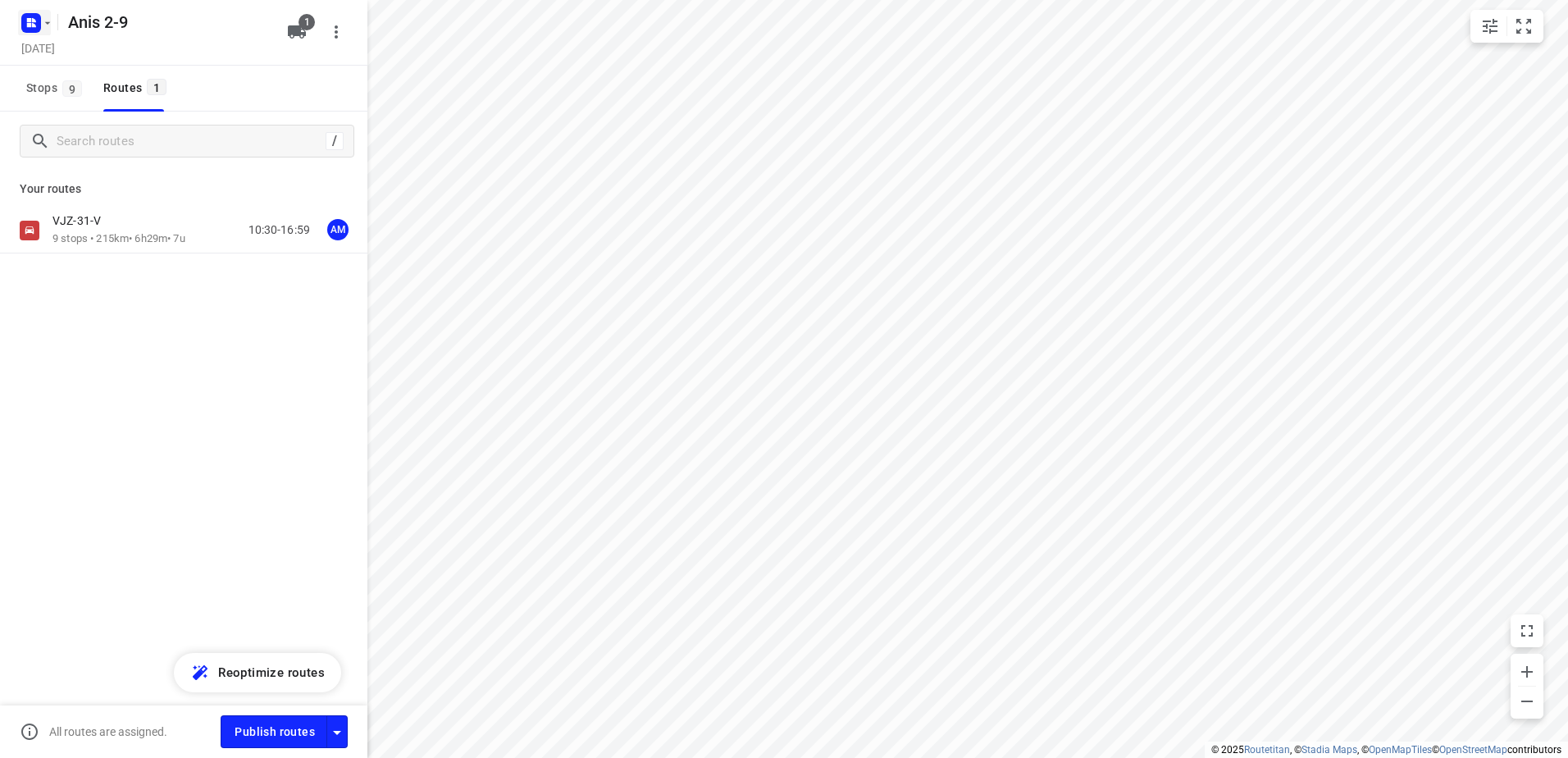
click at [24, 12] on icon "button" at bounding box center [31, 23] width 26 height 26
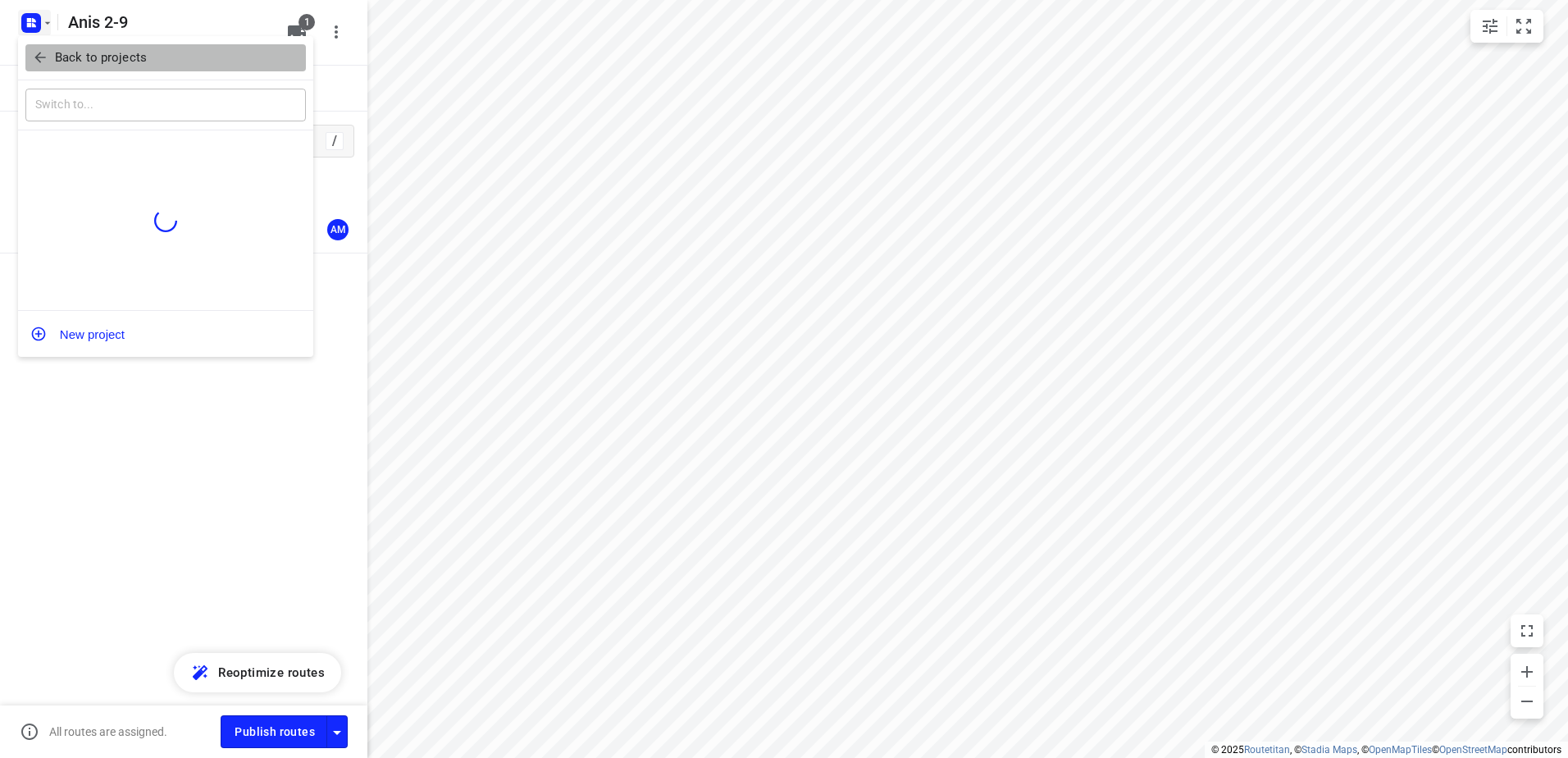
click at [178, 62] on span "Back to projects" at bounding box center [166, 58] width 267 height 19
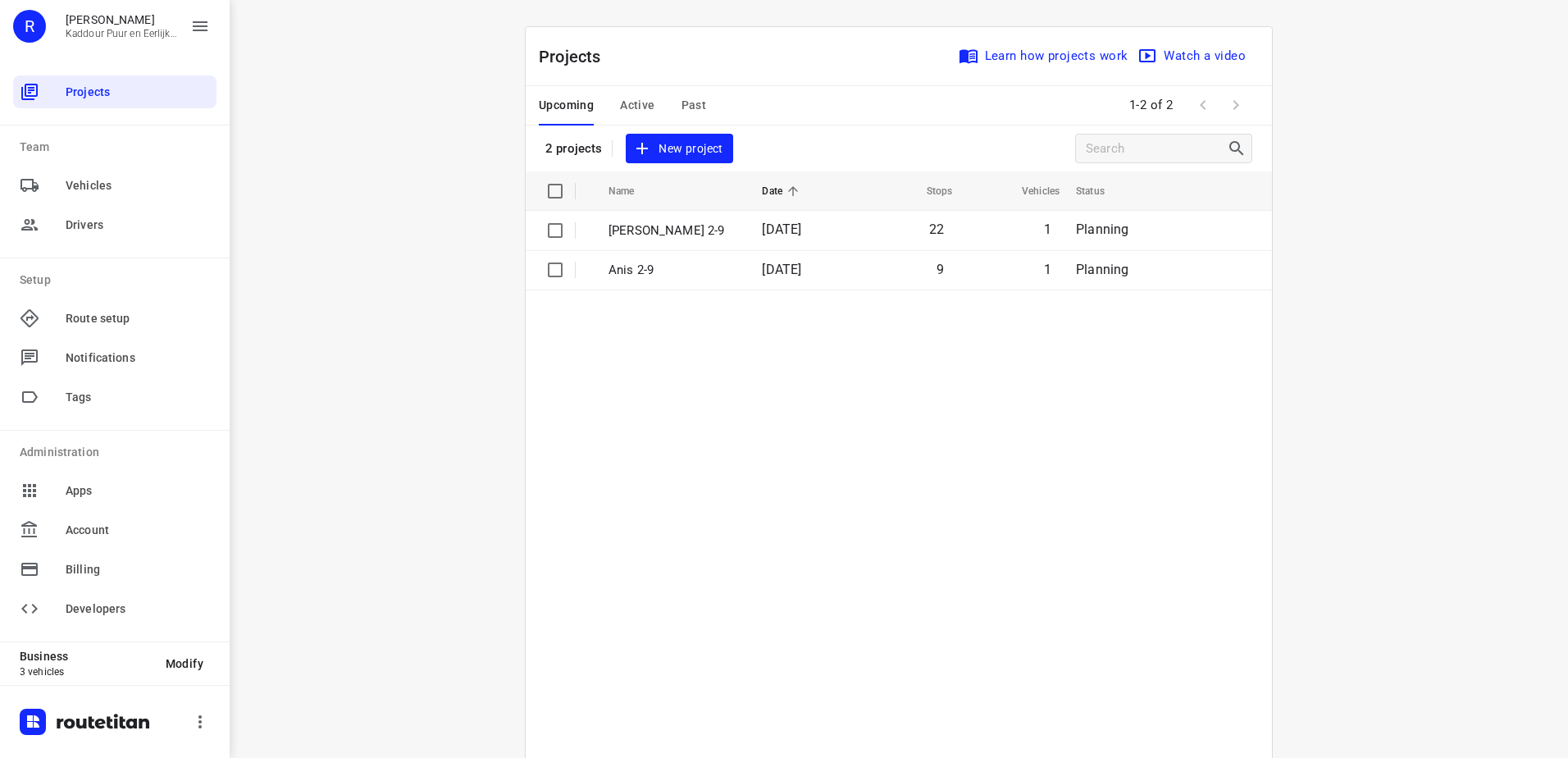
click at [692, 255] on td "Anis 2-9" at bounding box center [671, 270] width 157 height 39
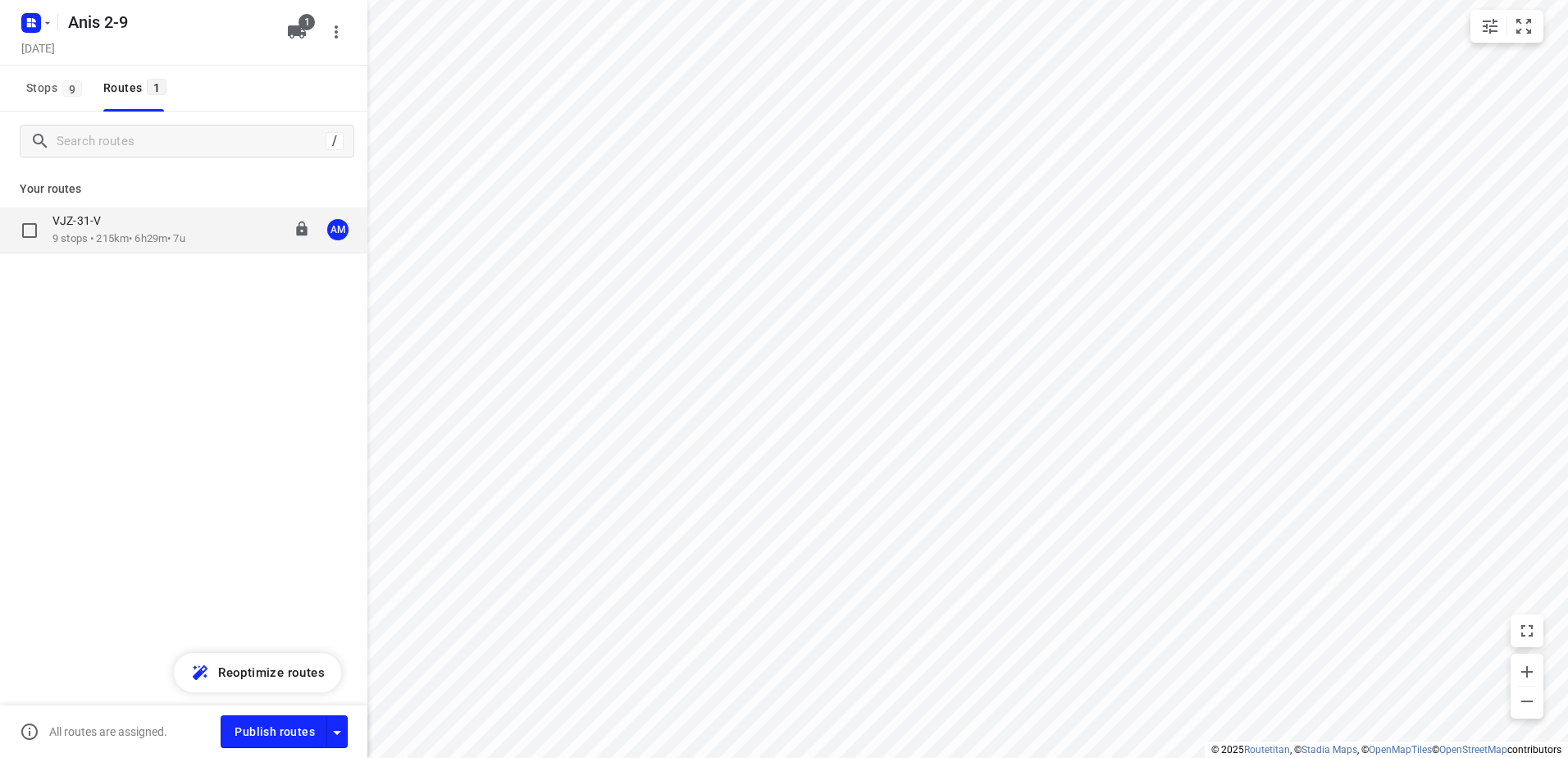
click at [129, 231] on p "9 stops • 215km • 6h29m • 7u" at bounding box center [119, 239] width 133 height 16
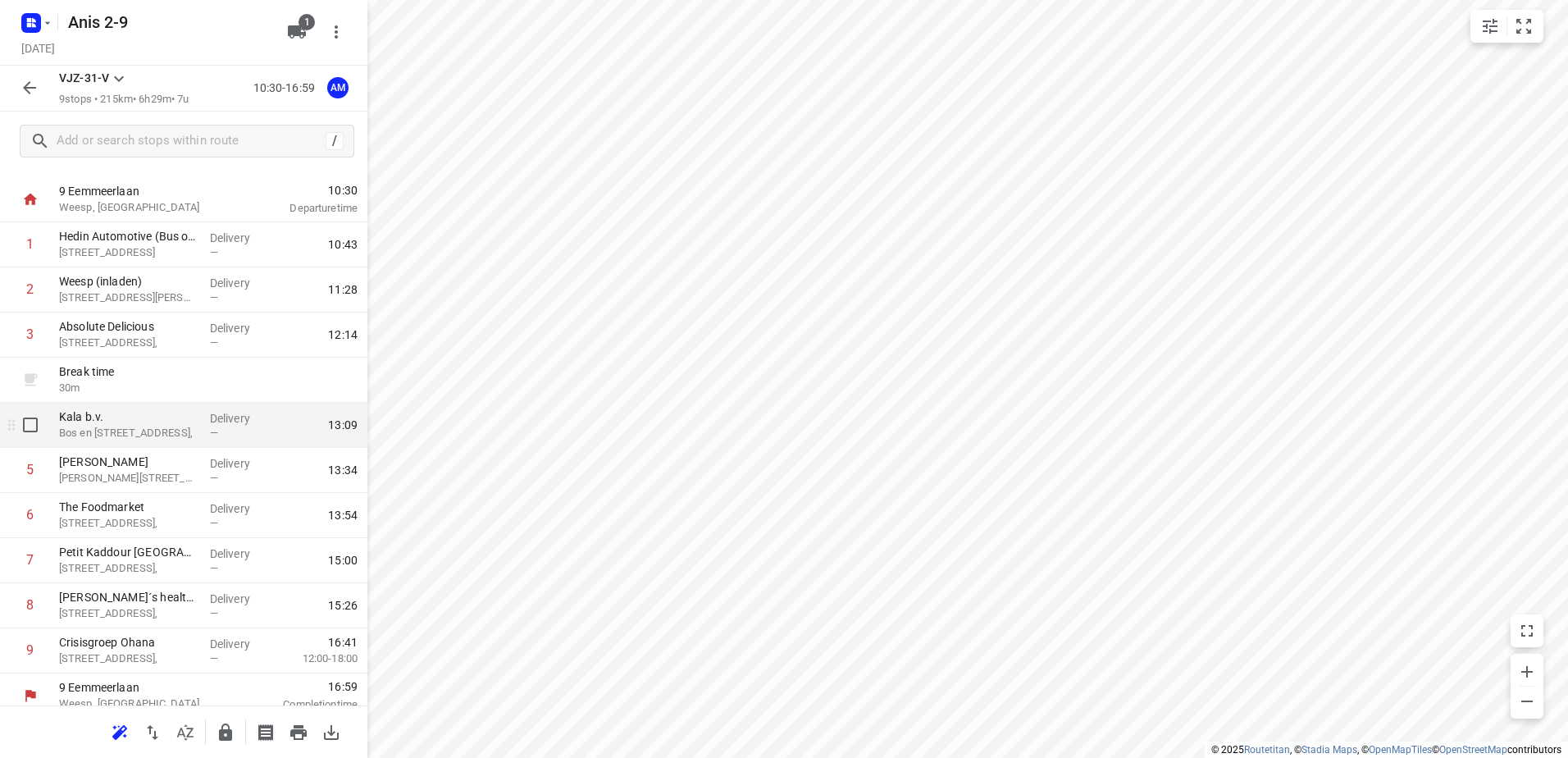
scroll to position [44, 0]
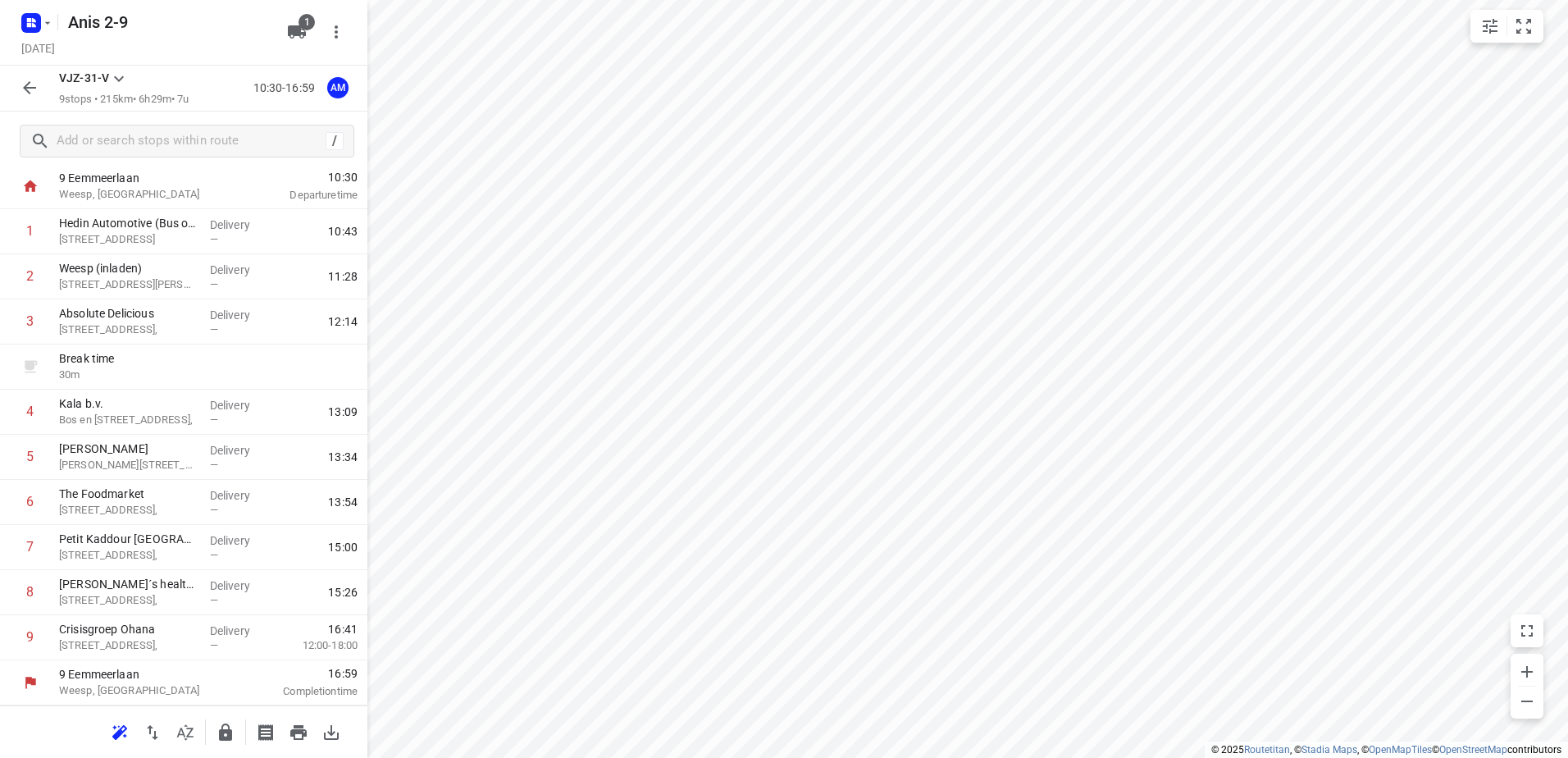
click at [38, 88] on icon "button" at bounding box center [30, 87] width 20 height 20
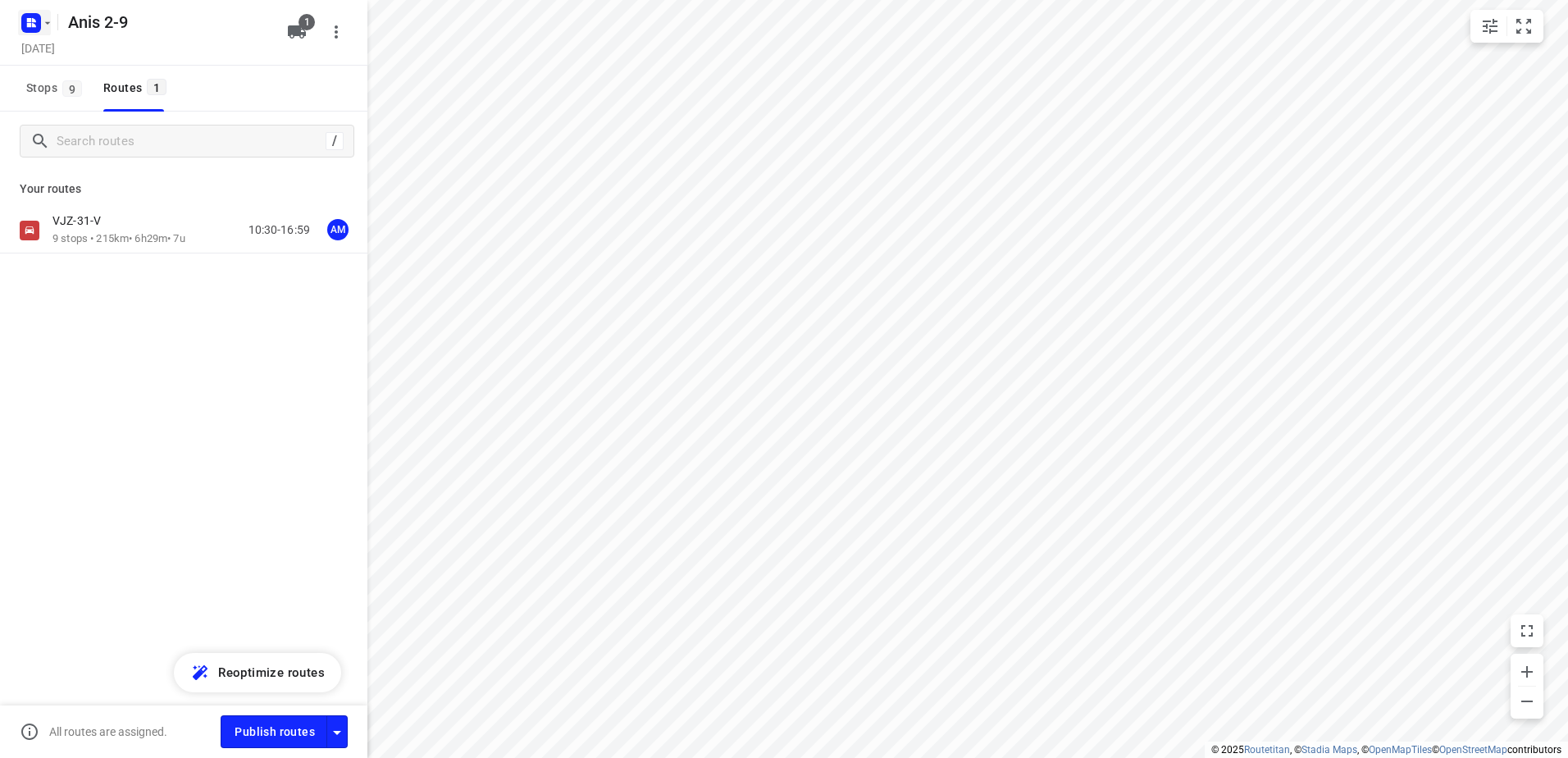
click at [24, 26] on rect "button" at bounding box center [31, 23] width 20 height 20
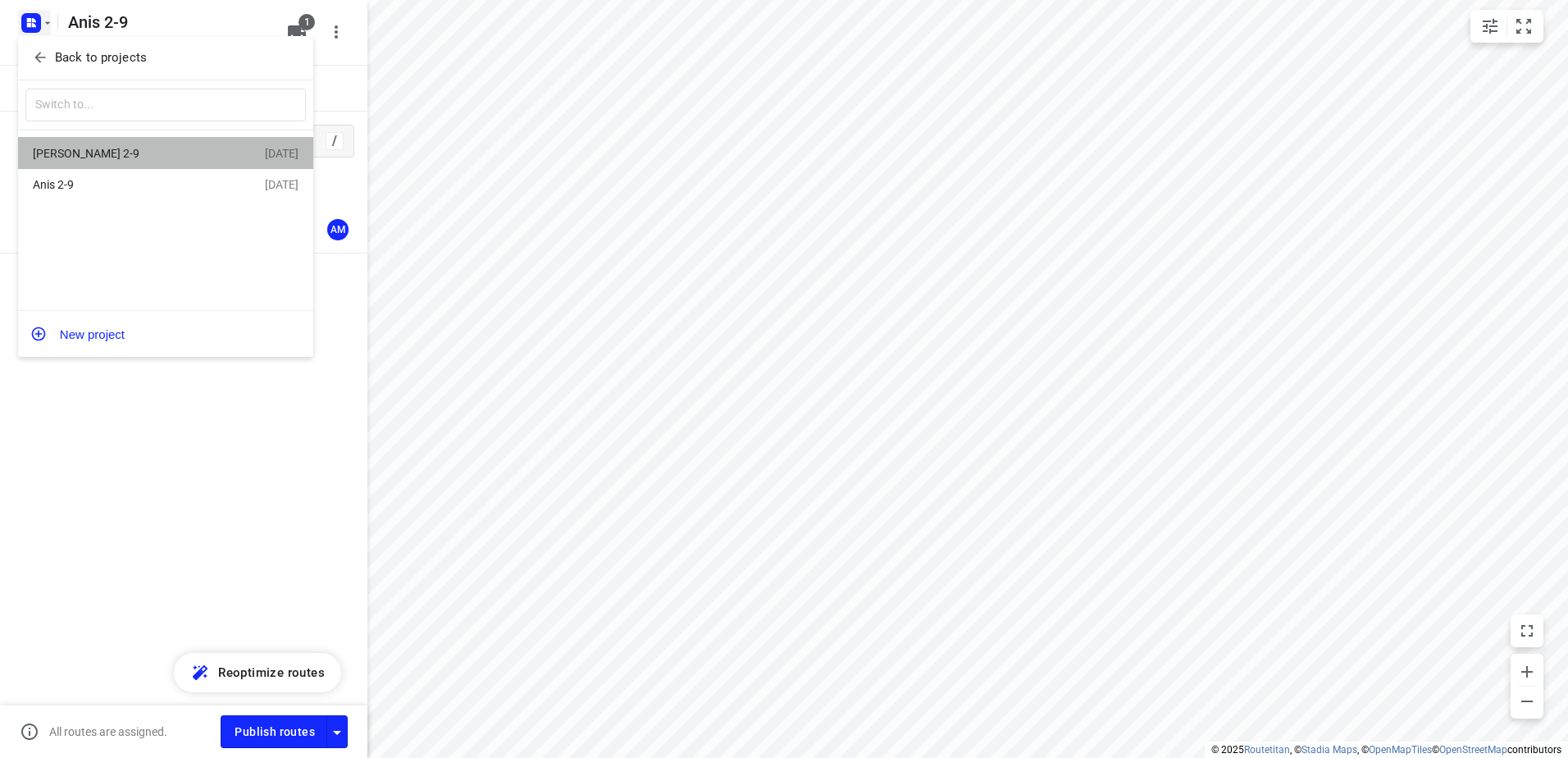
click at [107, 154] on div "[PERSON_NAME] 2-9" at bounding box center [127, 153] width 188 height 13
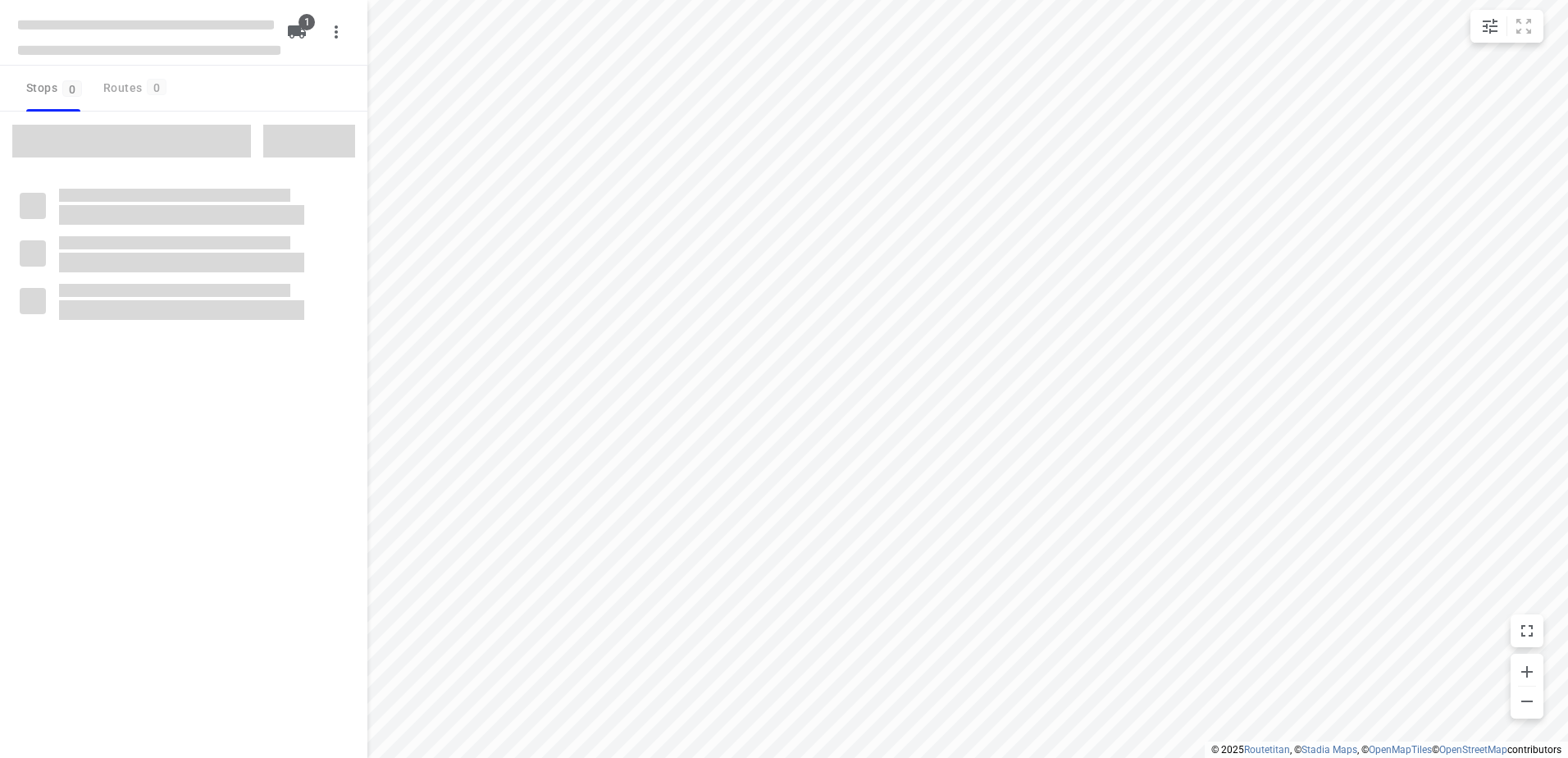
type input "distance"
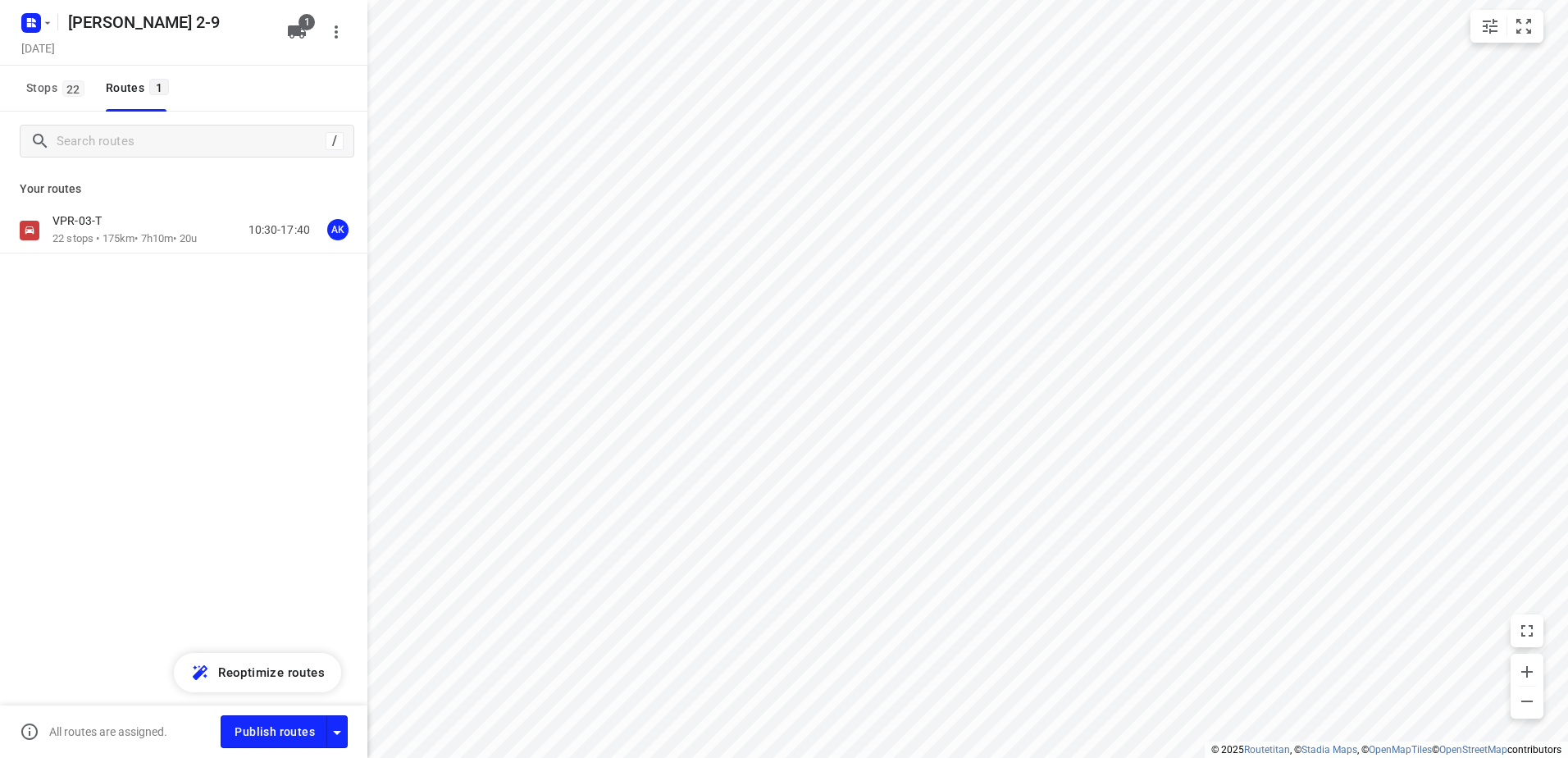
click at [146, 244] on p "22 stops • 175km • 7h10m • 20u" at bounding box center [124, 239] width 144 height 16
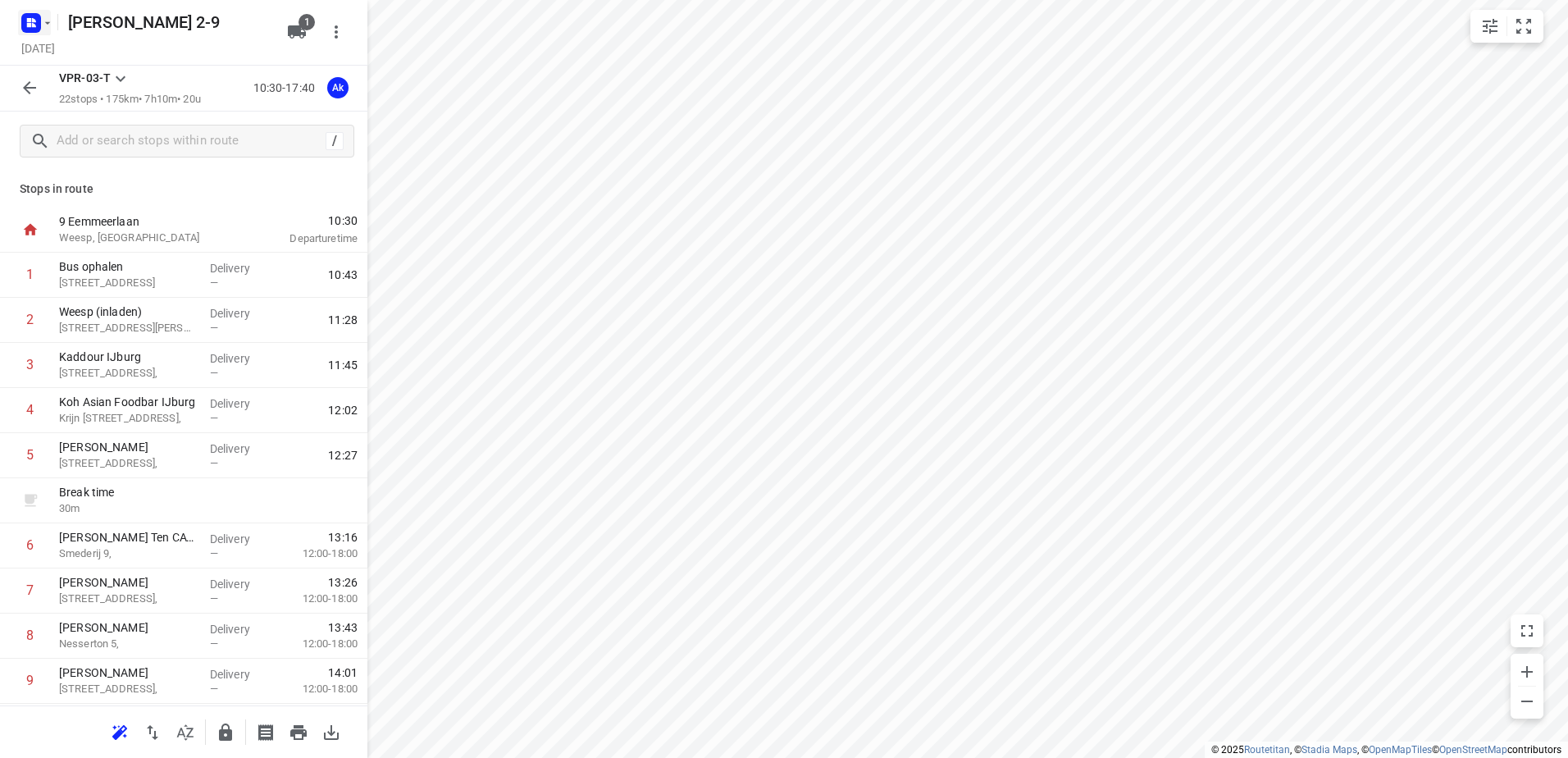
click at [31, 22] on rect "button" at bounding box center [31, 23] width 20 height 20
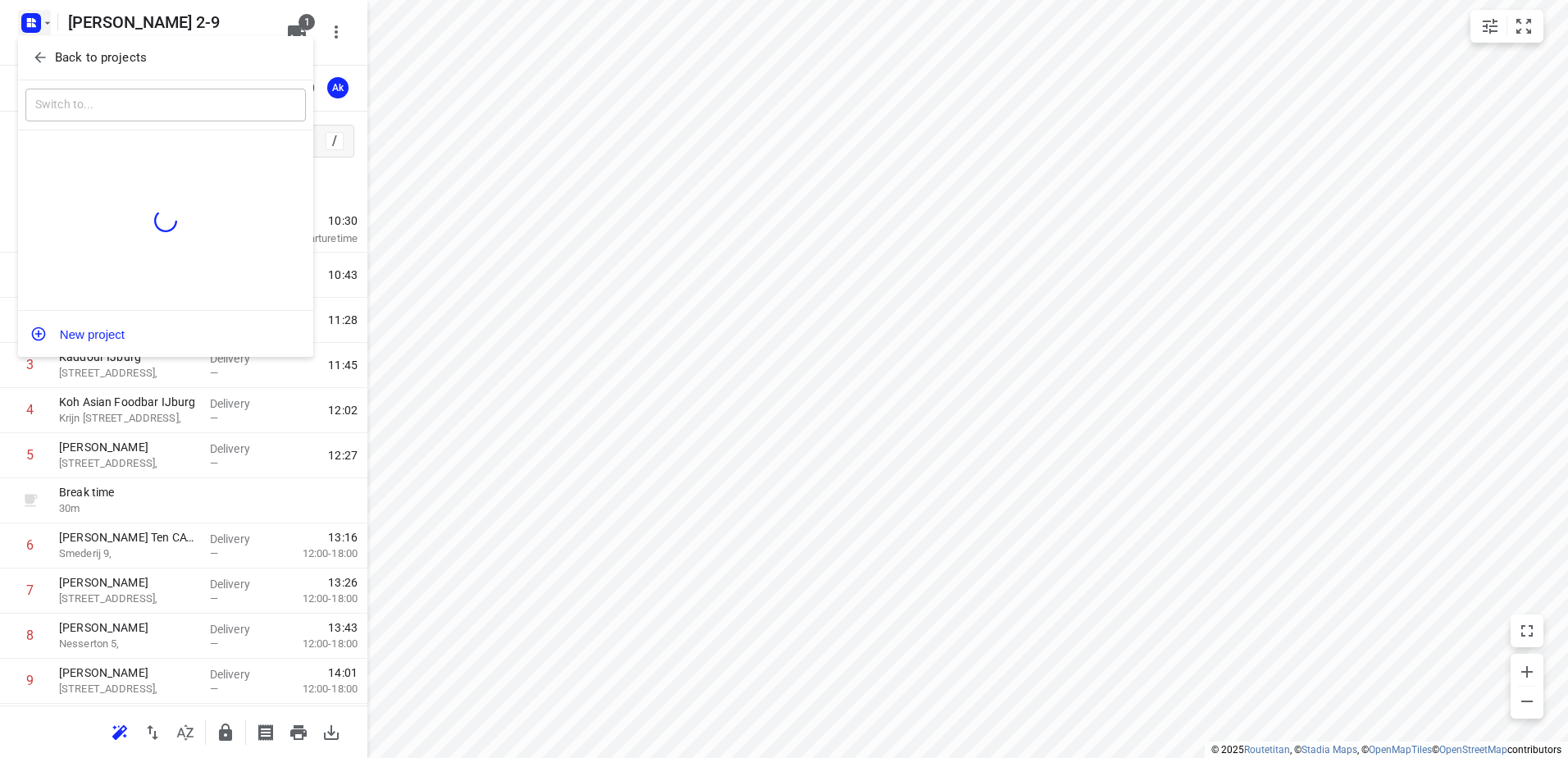
click at [96, 54] on p "Back to projects" at bounding box center [100, 58] width 92 height 19
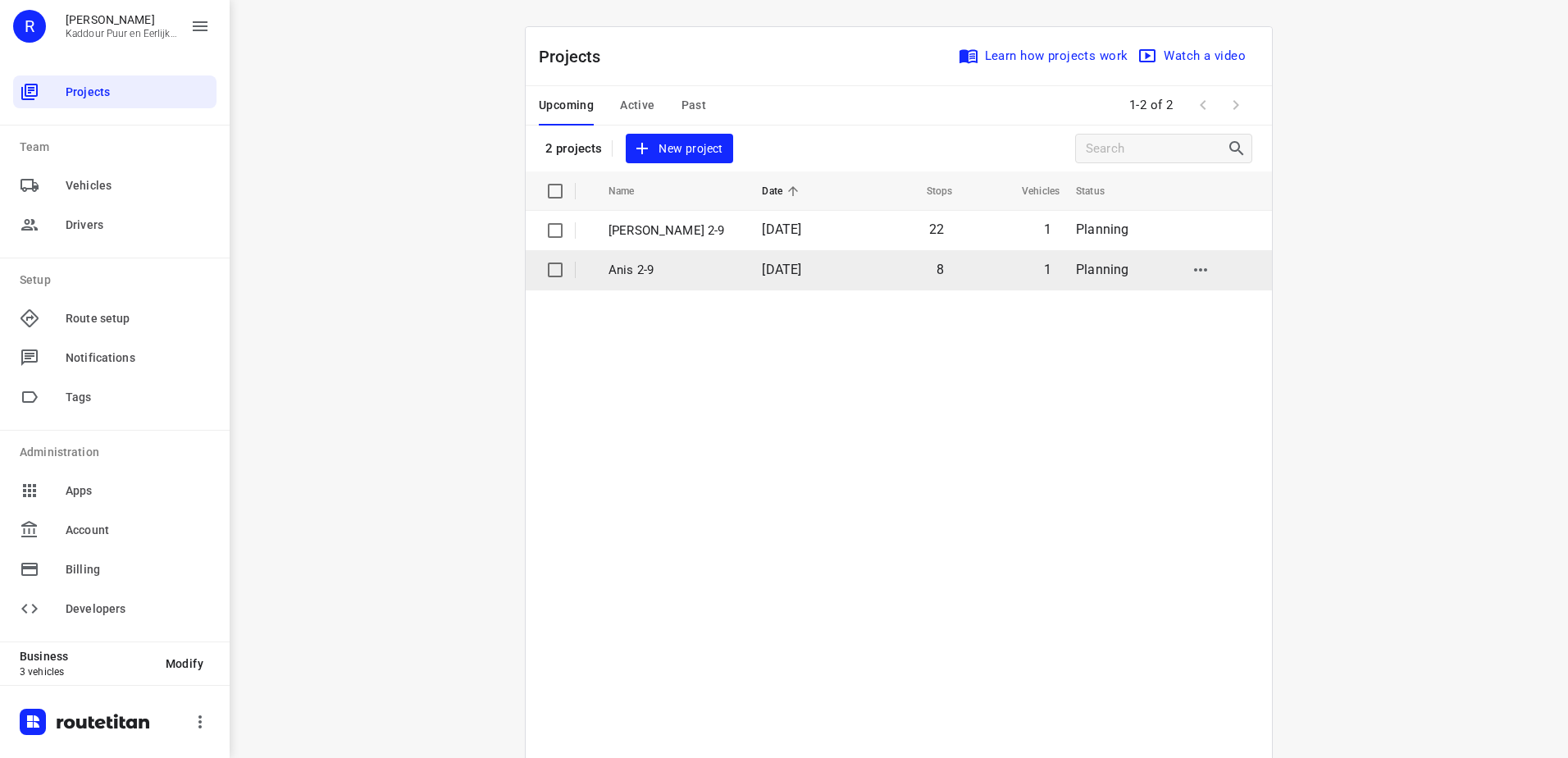
click at [774, 287] on td "[DATE]" at bounding box center [800, 270] width 103 height 39
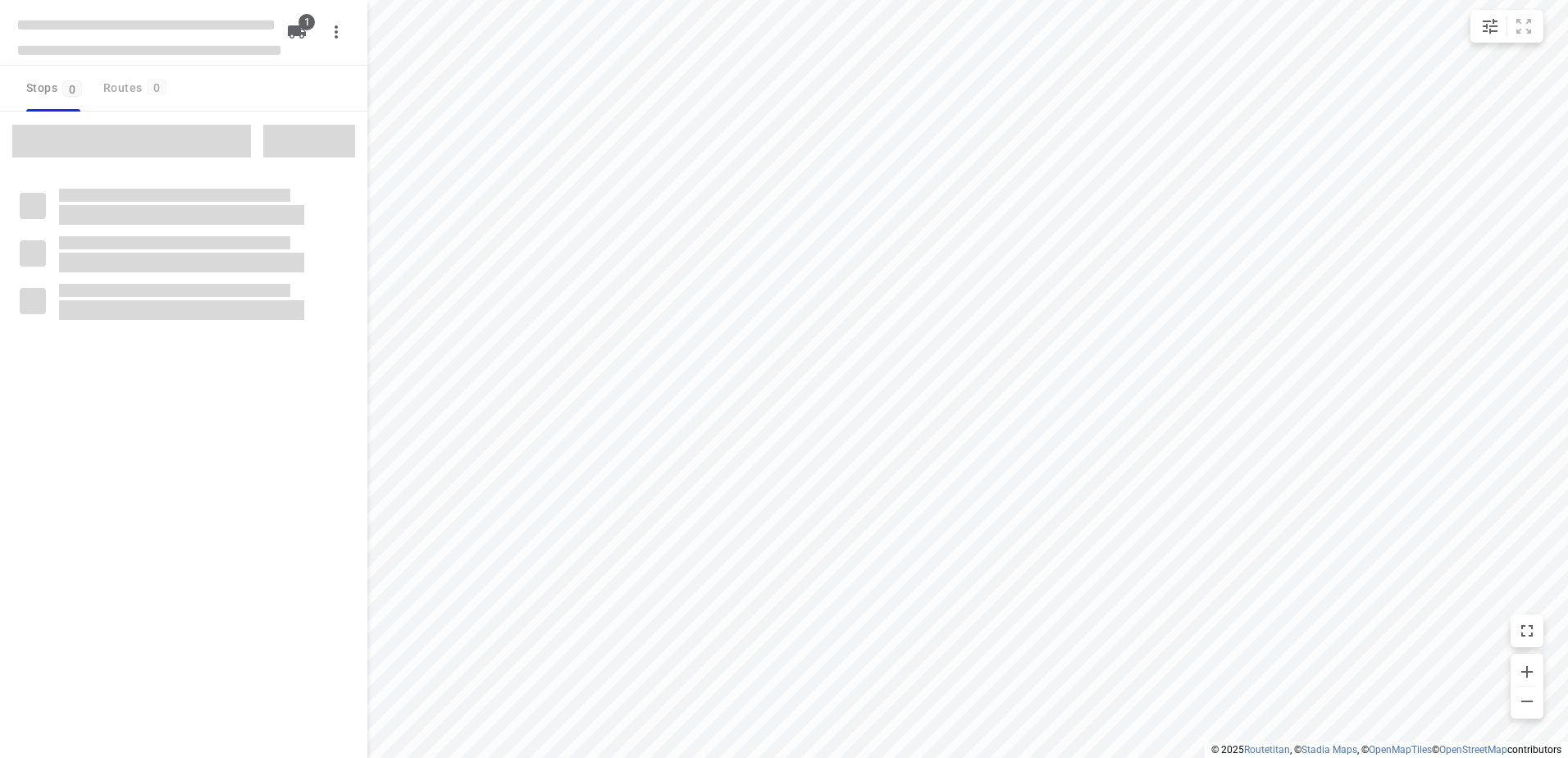
type input "distance"
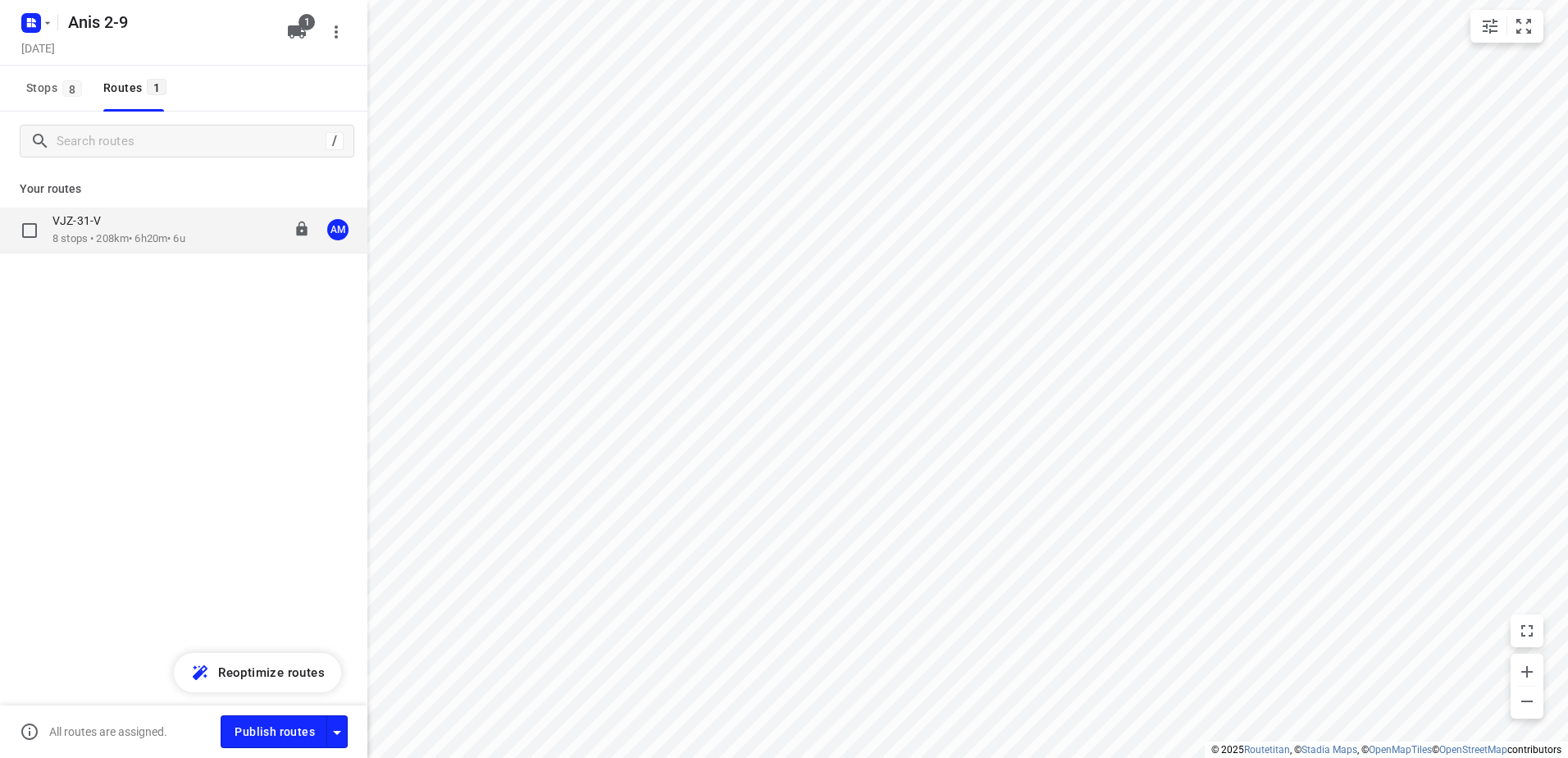
click at [147, 230] on div "VJZ-31-V" at bounding box center [119, 222] width 133 height 18
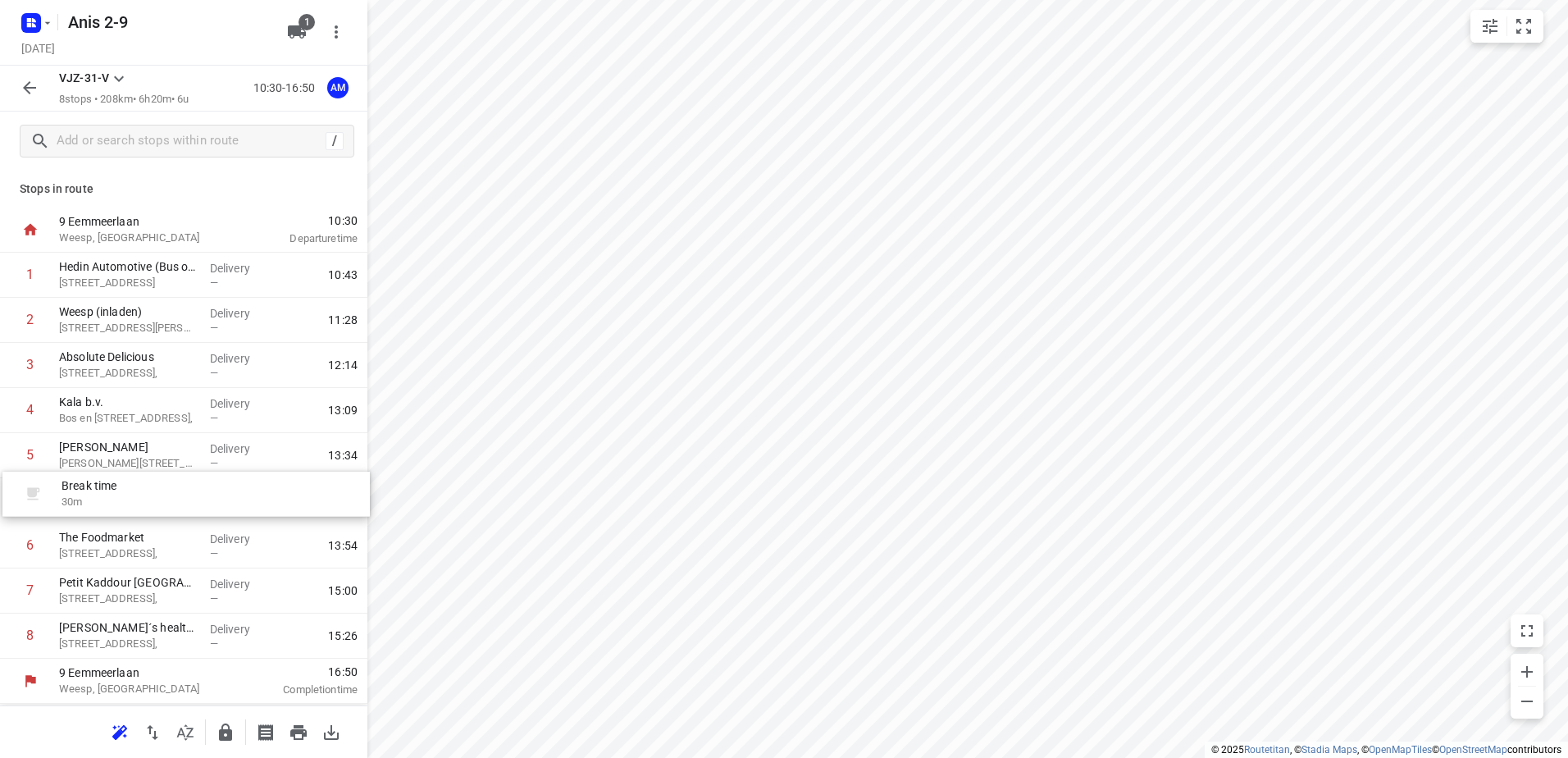
drag, startPoint x: 181, startPoint y: 414, endPoint x: 183, endPoint y: 502, distance: 88.0
click at [183, 502] on div "1 Hedin Automotive (Bus ophalen) 3 Klokkenbergweg, [GEOGRAPHIC_DATA] Delivery —…" at bounding box center [183, 455] width 367 height 406
click at [32, 87] on icon "button" at bounding box center [30, 87] width 20 height 20
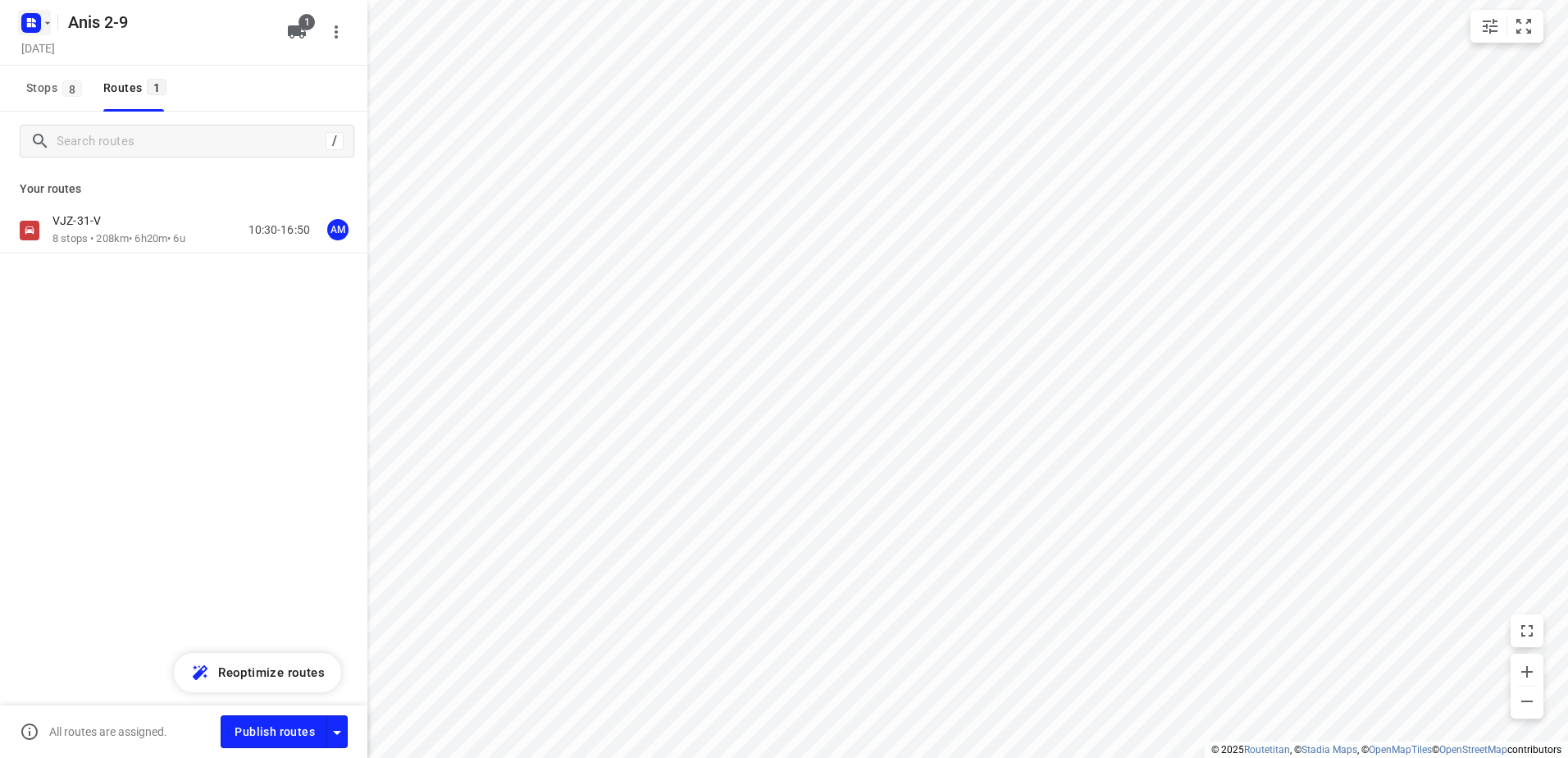
click at [34, 32] on rect "button" at bounding box center [31, 23] width 20 height 20
click at [144, 58] on p "Back to projects" at bounding box center [100, 58] width 92 height 19
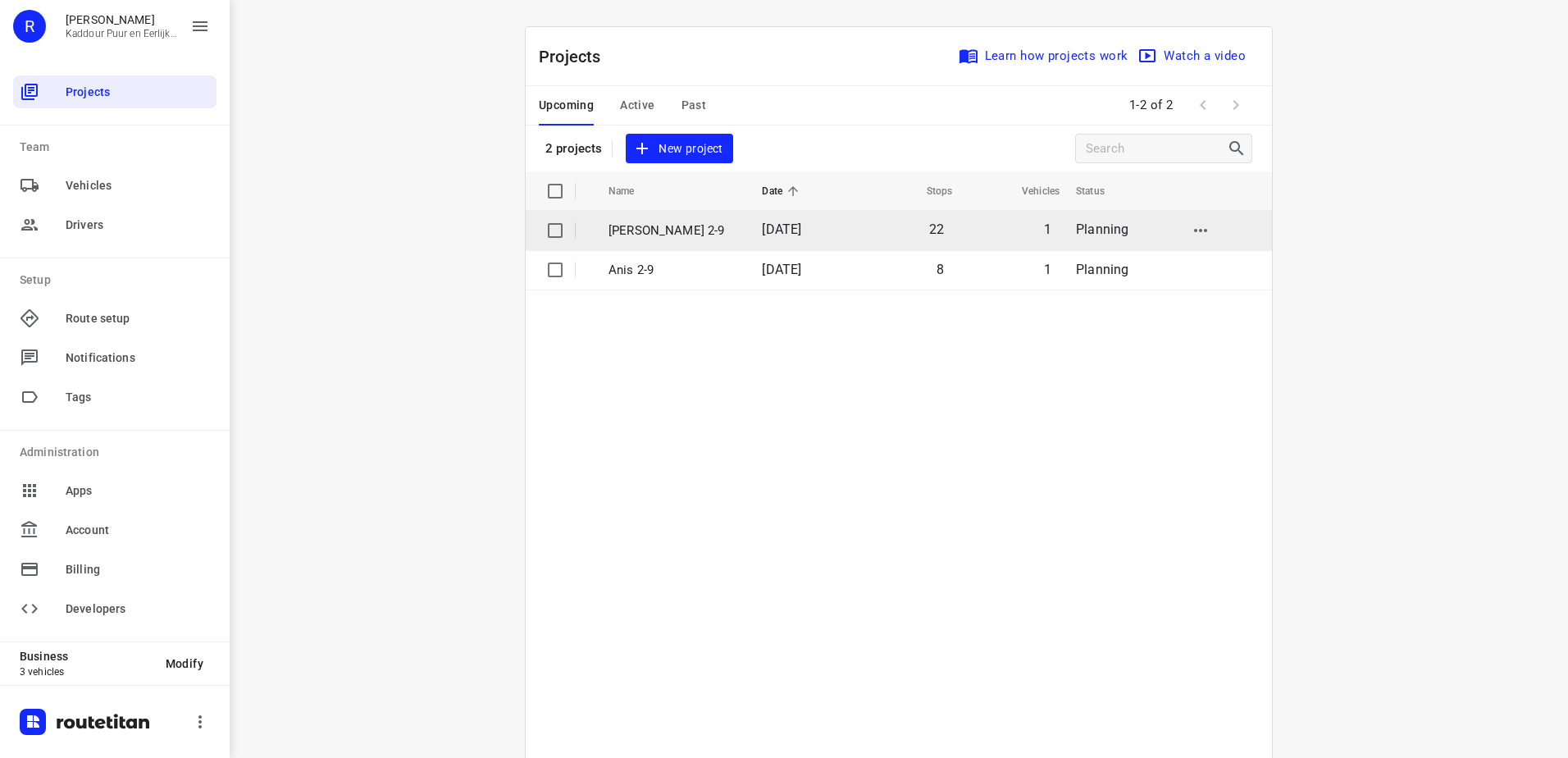
click at [716, 238] on td "[PERSON_NAME] 2-9" at bounding box center [671, 230] width 157 height 39
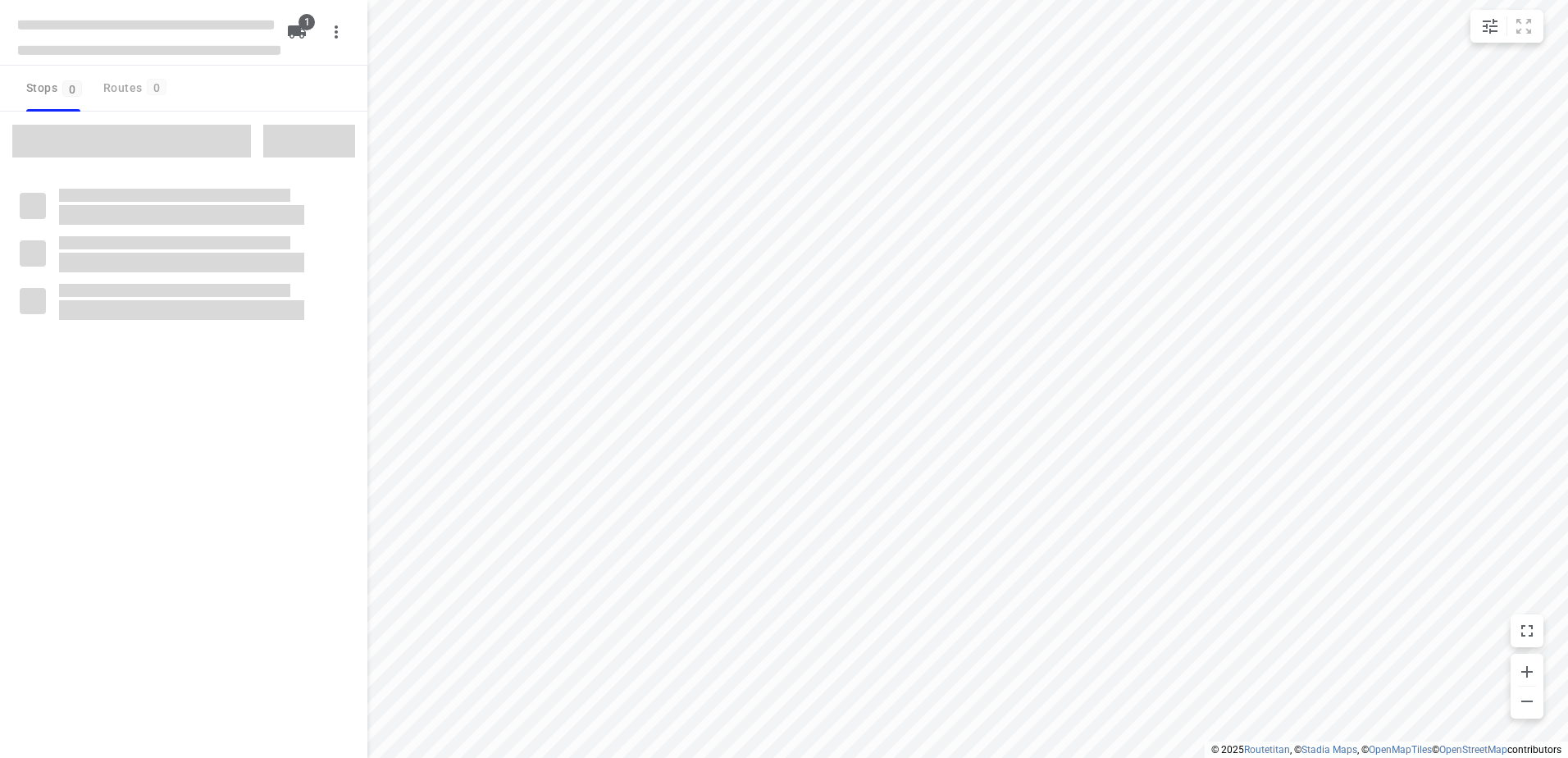
type input "distance"
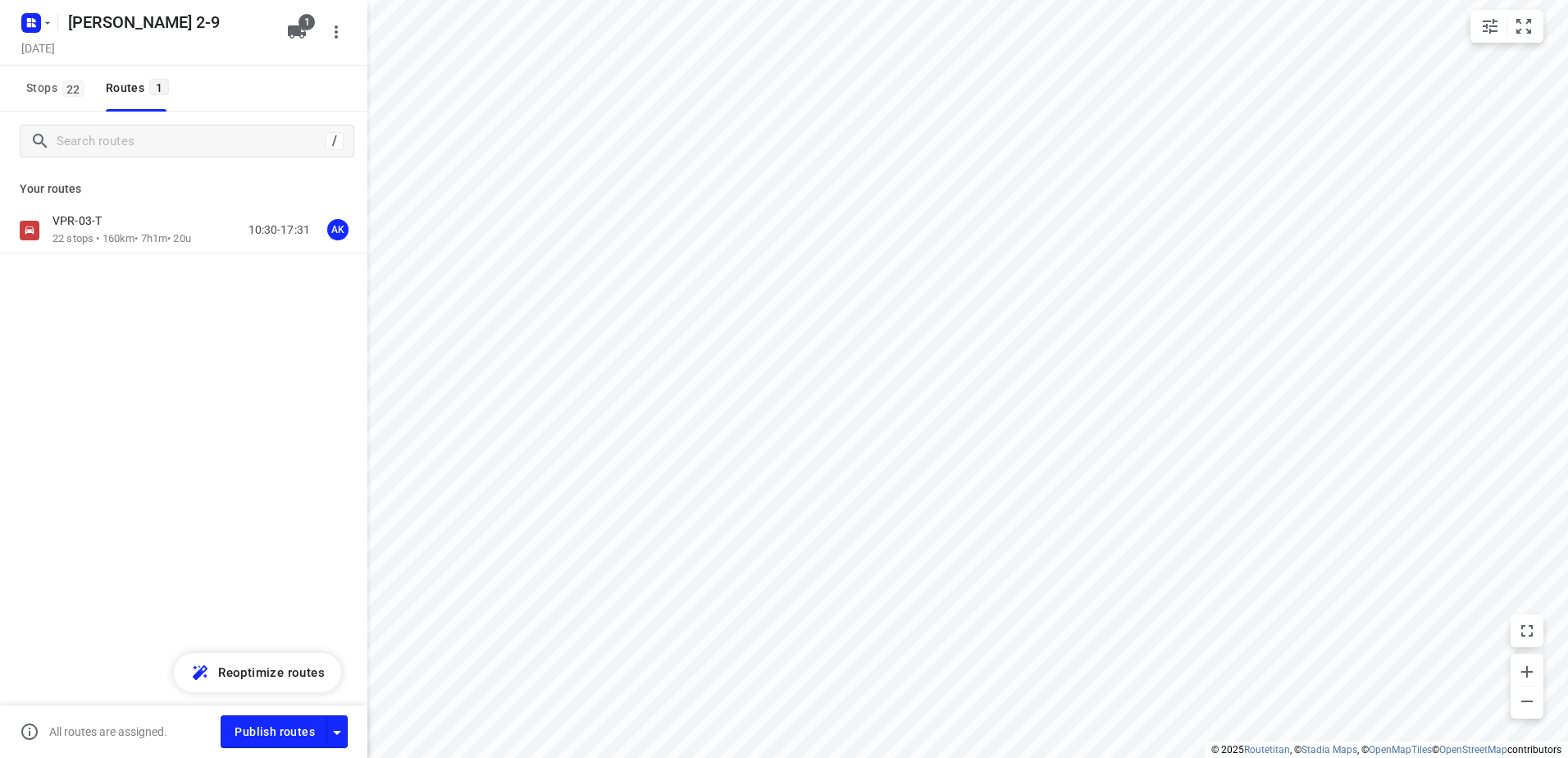
click at [113, 215] on div "VPR-03-T" at bounding box center [121, 222] width 139 height 18
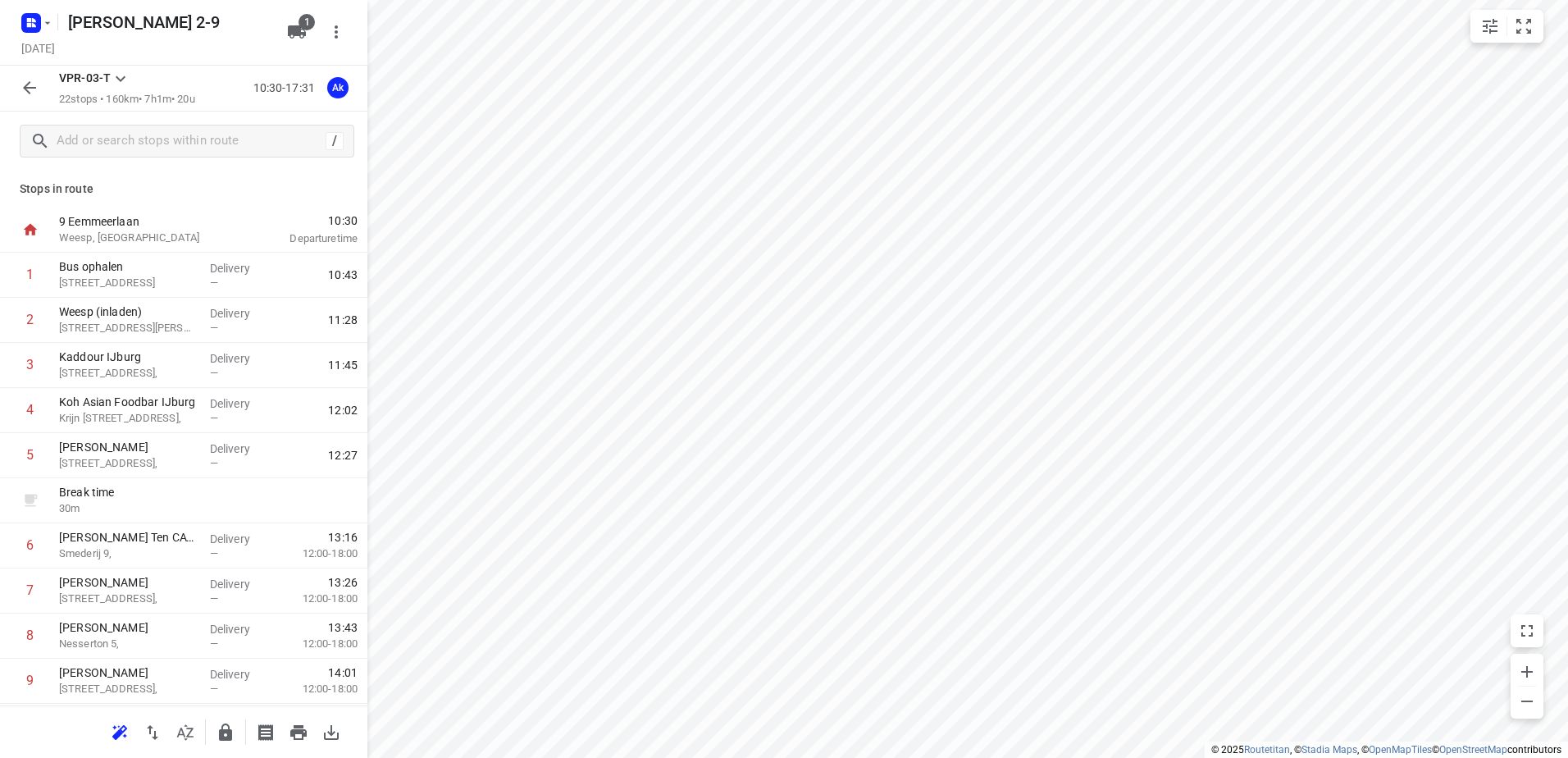
click at [37, 88] on icon "button" at bounding box center [30, 87] width 20 height 20
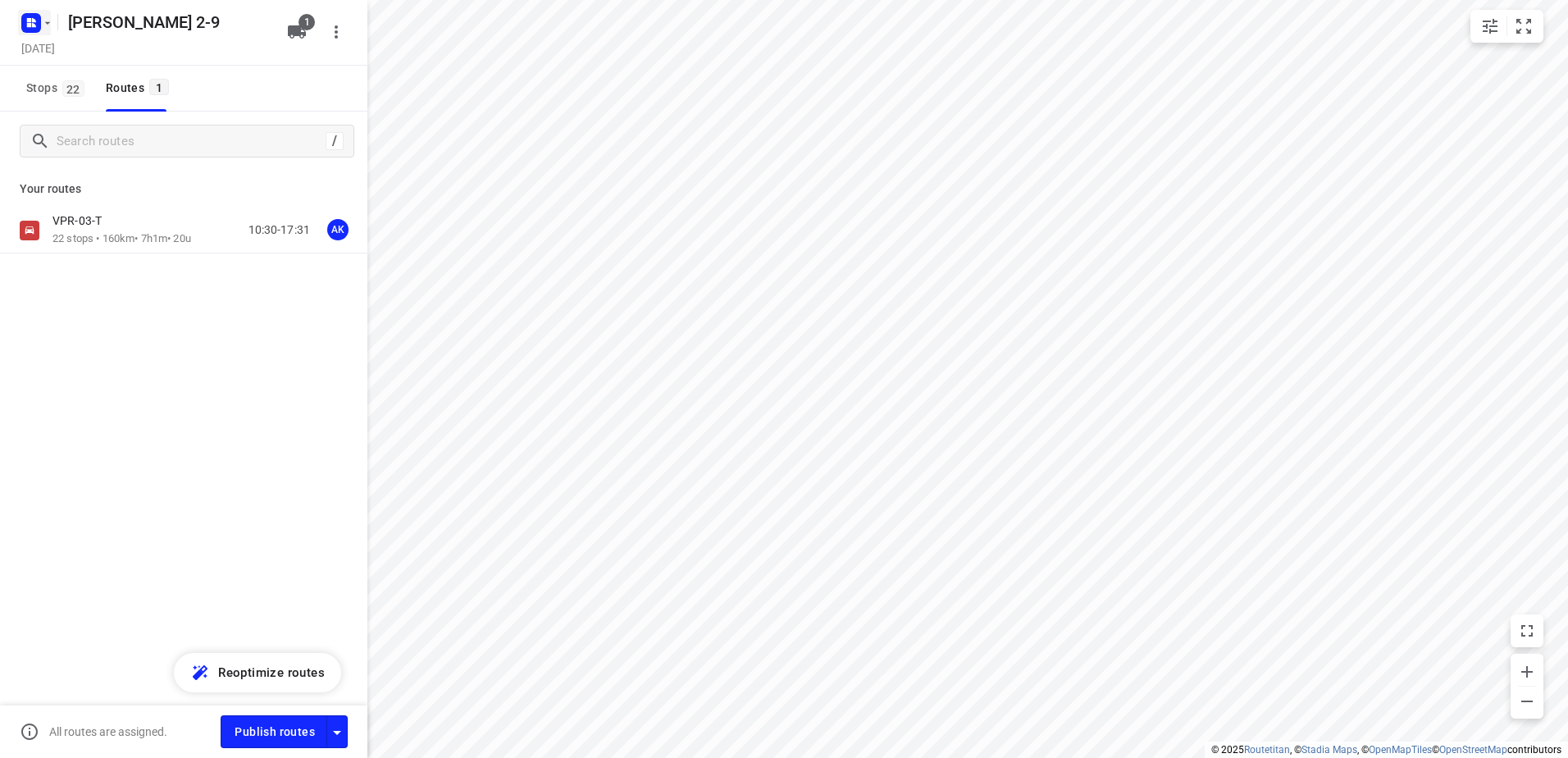
click at [46, 21] on icon "button" at bounding box center [47, 23] width 13 height 13
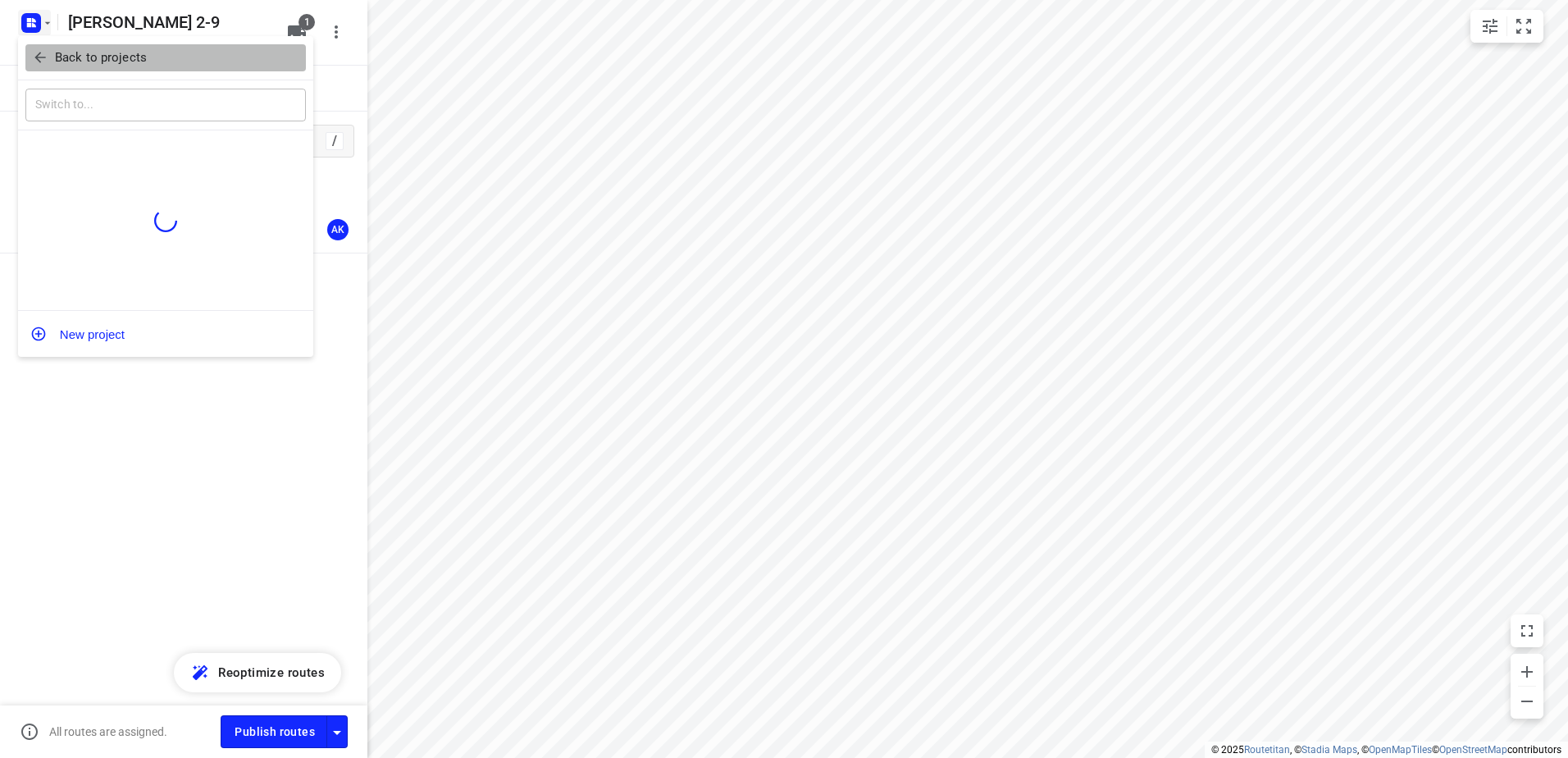
click at [226, 67] on button "Back to projects" at bounding box center [166, 58] width 281 height 27
